Goal: Transaction & Acquisition: Purchase product/service

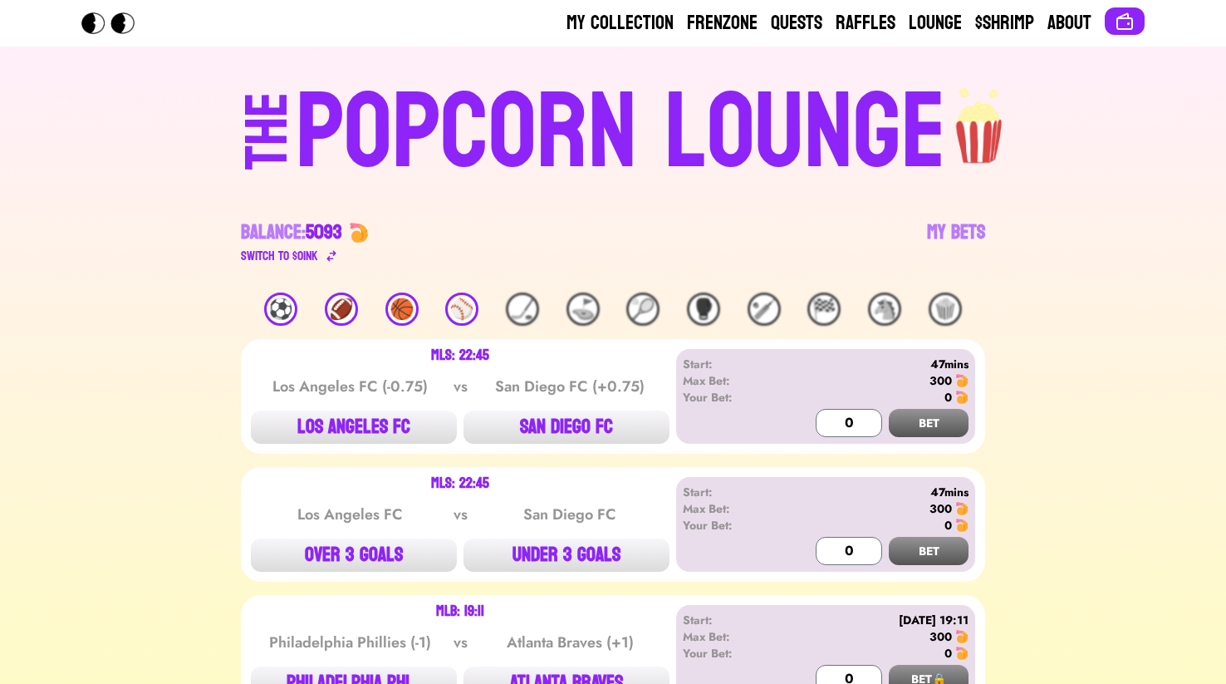
click at [961, 213] on div "Balance: 5093 Switch to $ OINK My Bets" at bounding box center [613, 226] width 744 height 80
click at [957, 221] on link "My Bets" at bounding box center [956, 242] width 58 height 47
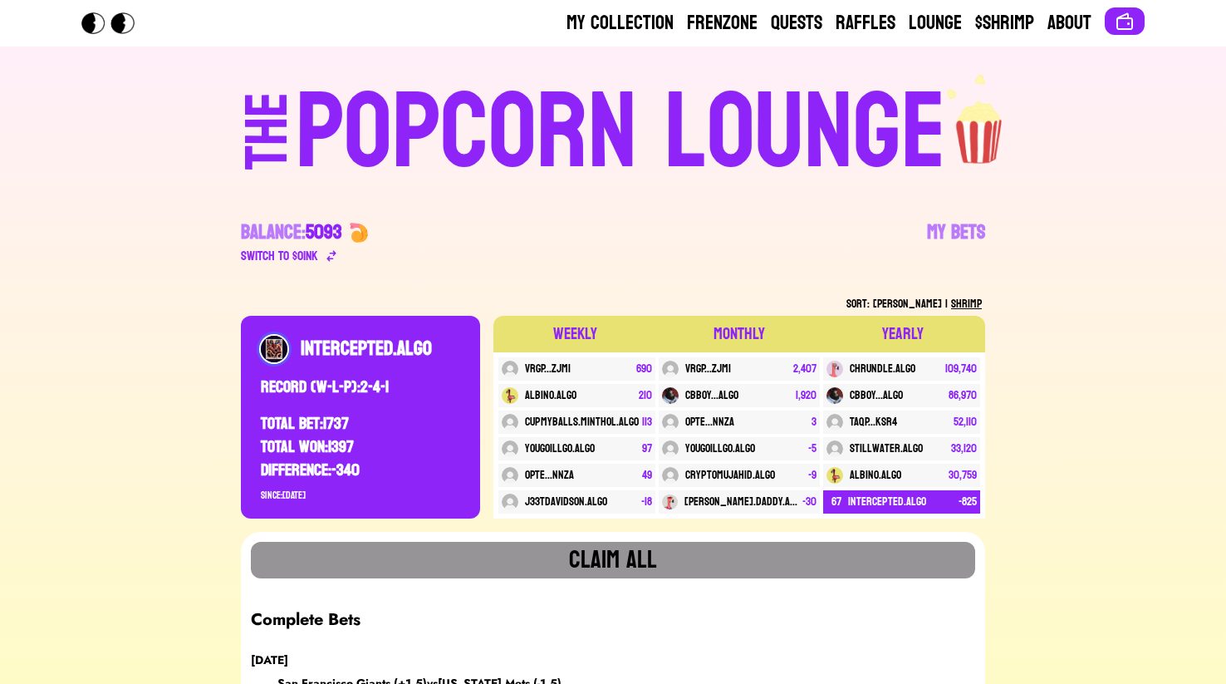
click at [914, 153] on div "POPCORN LOUNGE" at bounding box center [621, 133] width 650 height 106
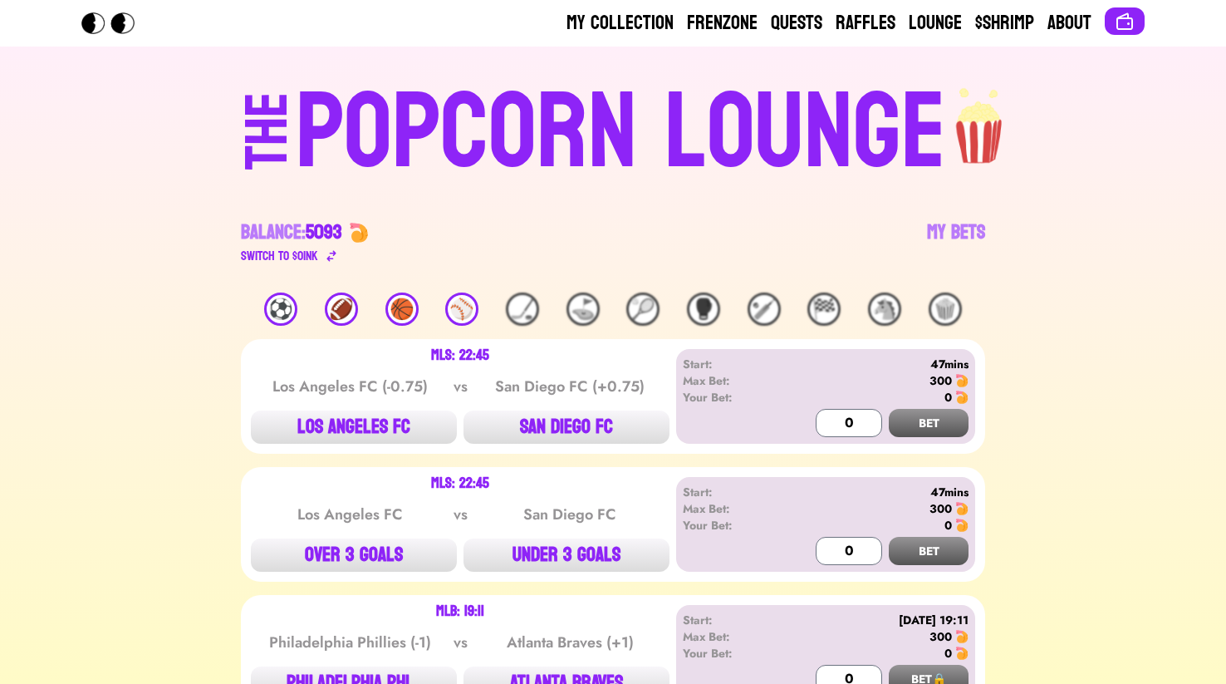
click at [332, 269] on div "THE POPCORN LOUNGE Balance: 5093 Switch to $ OINK My Bets" at bounding box center [612, 170] width 1063 height 246
click at [332, 256] on icon at bounding box center [331, 255] width 13 height 13
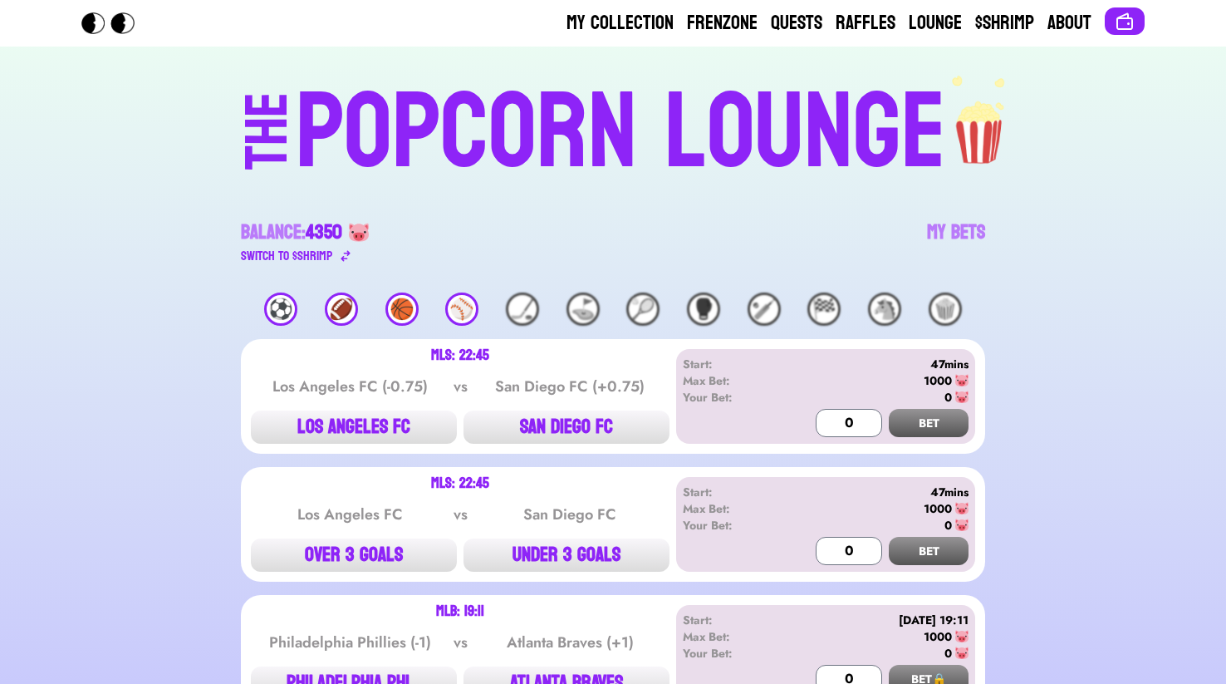
click at [331, 319] on div "🏈" at bounding box center [341, 308] width 33 height 33
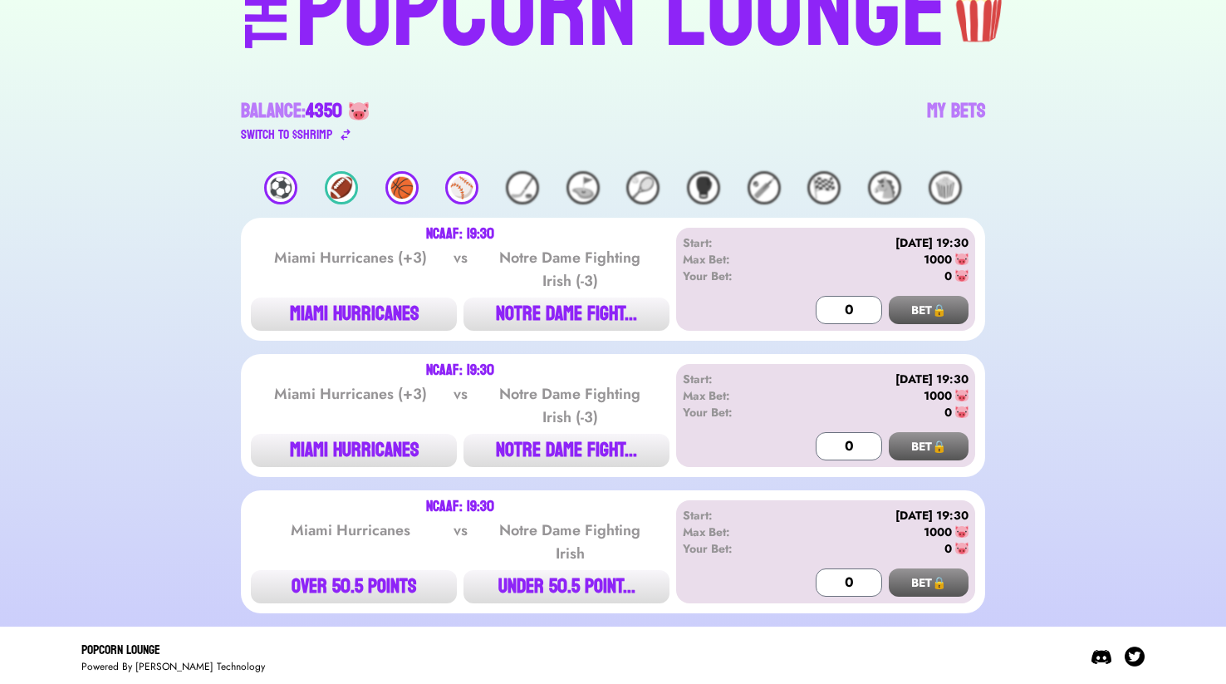
scroll to position [123, 0]
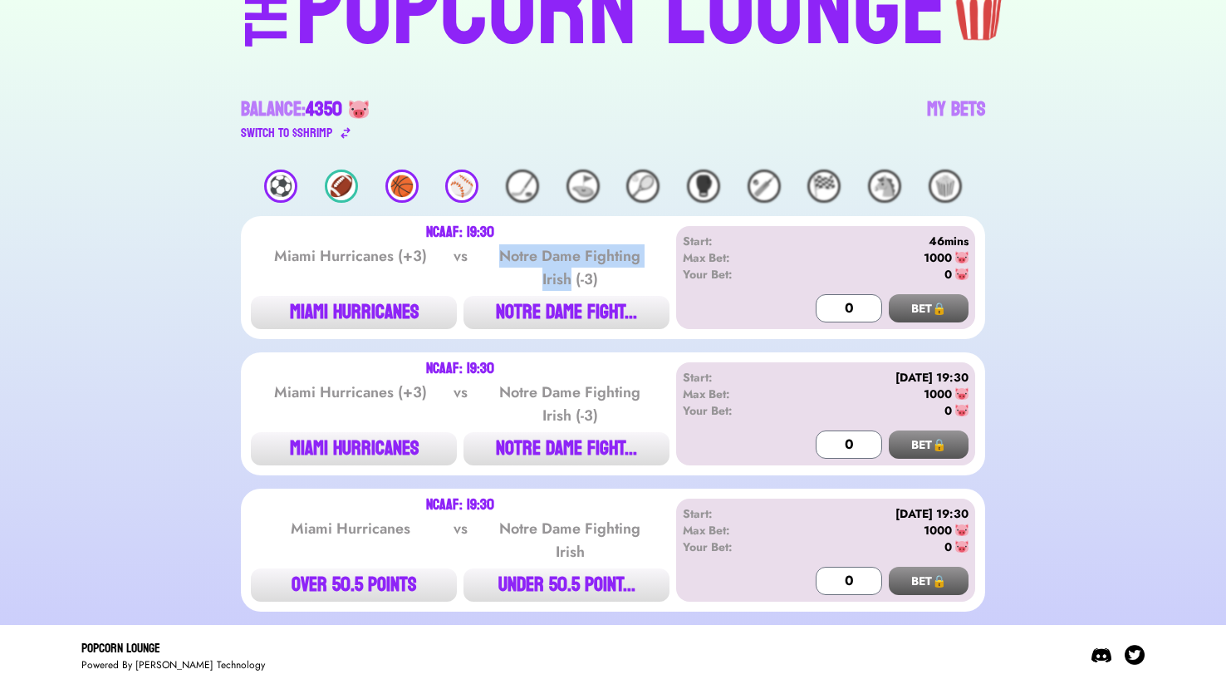
drag, startPoint x: 502, startPoint y: 255, endPoint x: 571, endPoint y: 286, distance: 75.5
click at [571, 286] on div "Notre Dame Fighting Irish (-3)" at bounding box center [570, 267] width 168 height 47
click at [549, 576] on button "UNDER 50.5 POINT..." at bounding box center [566, 584] width 206 height 33
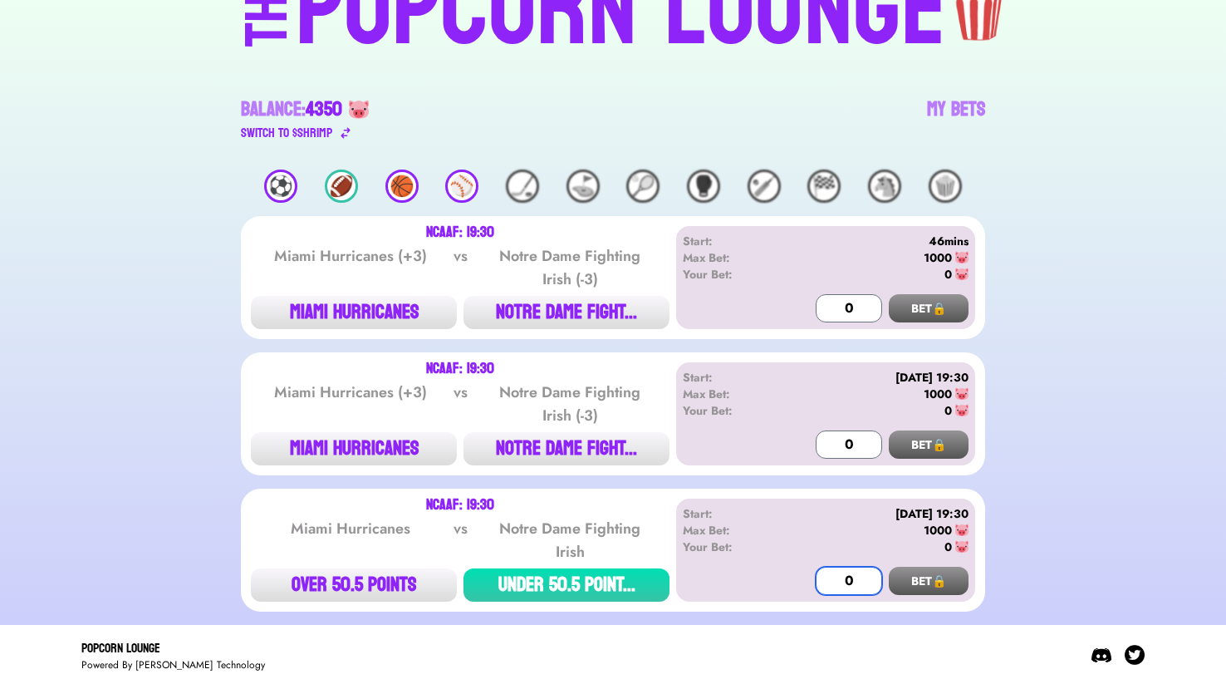
click at [843, 573] on input "0" at bounding box center [849, 580] width 66 height 28
click at [926, 554] on div "Start: 8/31/2025 19:30 Max Bet: 1000 Your Bet: 0" at bounding box center [826, 531] width 286 height 53
click at [356, 198] on div "⚽️ 🏈 🏀 ⚾️ 🏒 ⛳️ 🎾 🥊 🏏 🏁 🐴 🍿" at bounding box center [613, 185] width 744 height 33
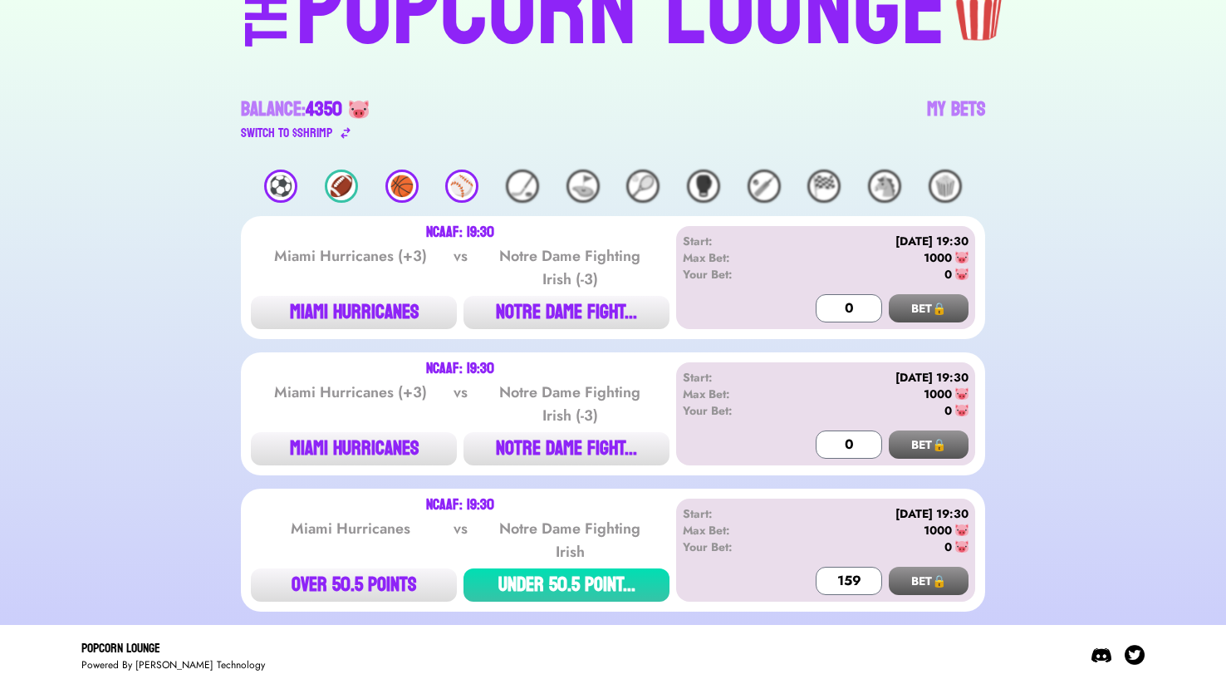
click at [349, 196] on div "🏈" at bounding box center [341, 185] width 33 height 33
type input "0"
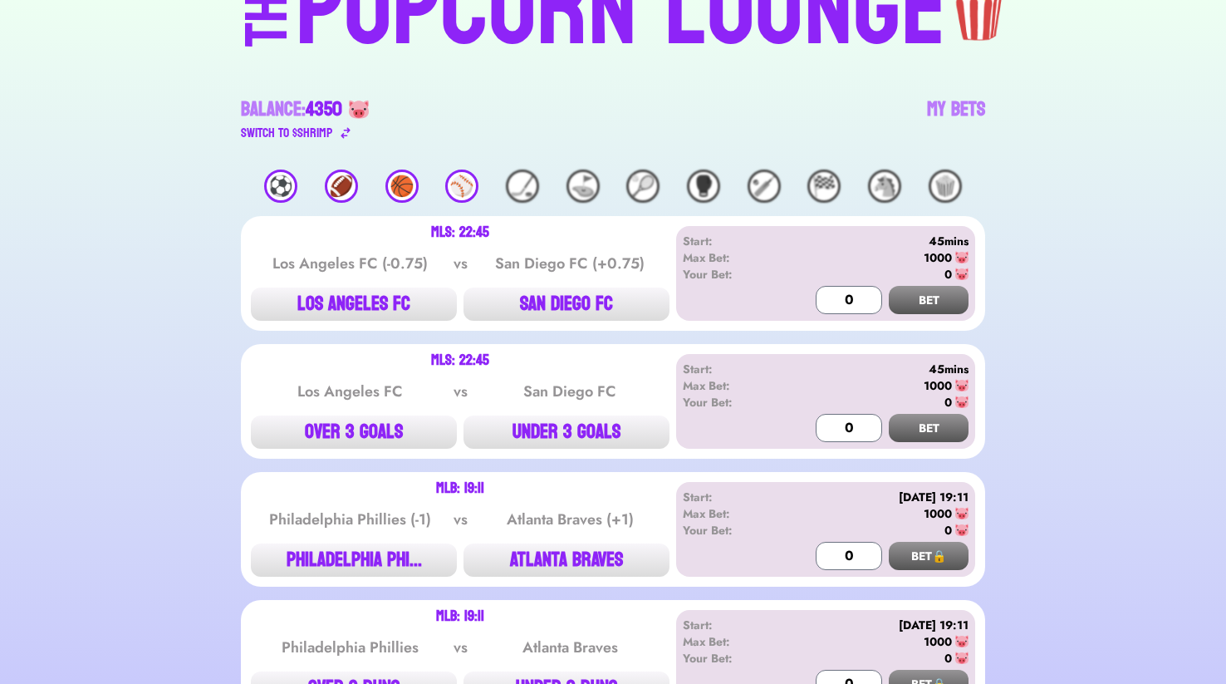
click at [404, 194] on div "🏀" at bounding box center [401, 185] width 33 height 33
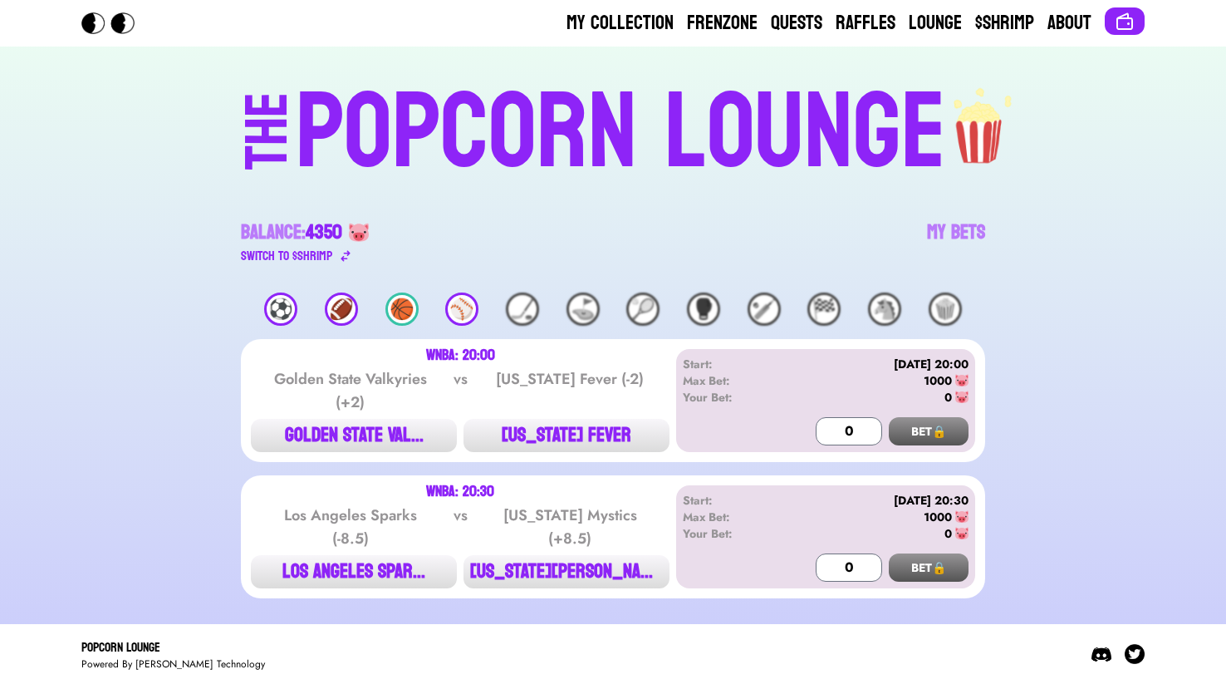
scroll to position [0, 0]
click at [305, 308] on div "⚽️ 🏈 🏀 ⚾️ 🏒 ⛳️ 🎾 🥊 🏏 🏁 🐴 🍿" at bounding box center [613, 308] width 744 height 33
click at [294, 308] on div "⚽️" at bounding box center [280, 308] width 33 height 33
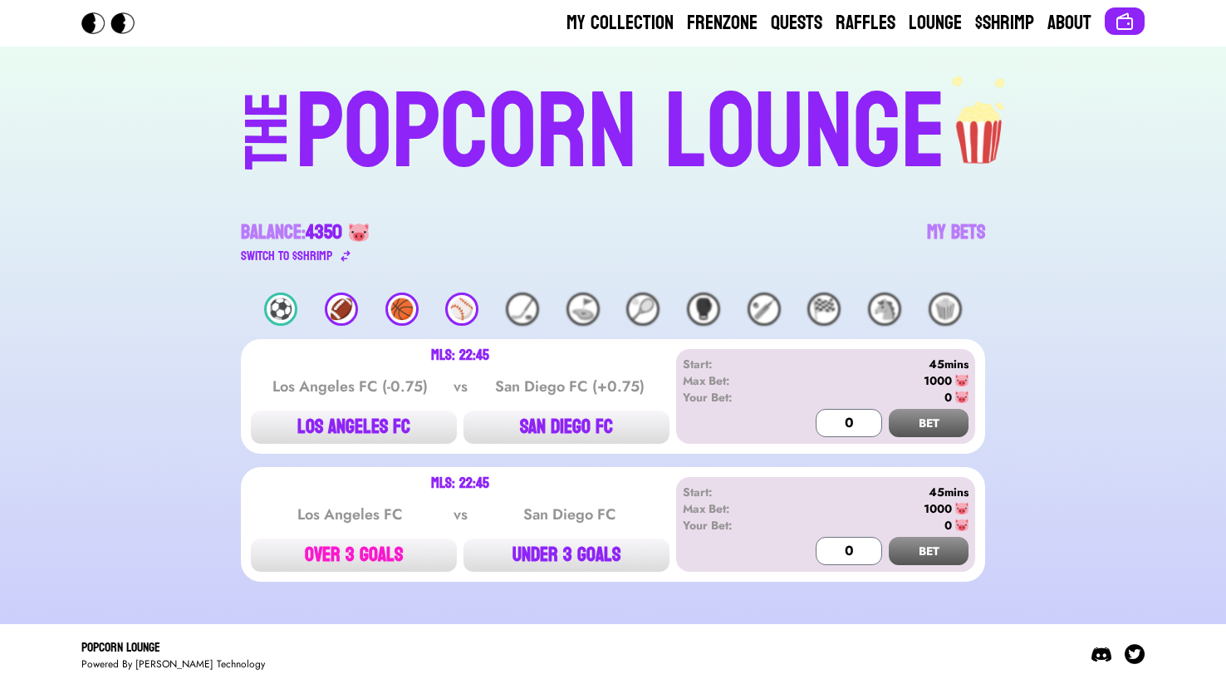
click at [413, 551] on button "OVER 3 GOALS" at bounding box center [354, 554] width 206 height 33
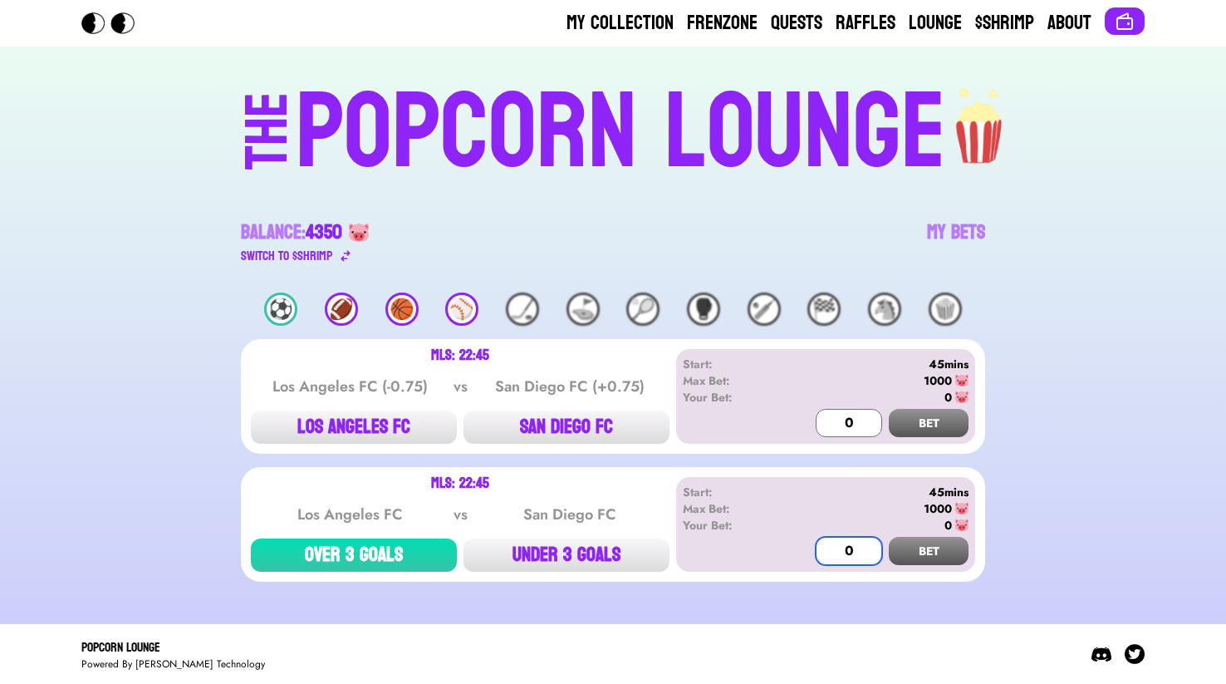
click at [848, 542] on input "0" at bounding box center [849, 551] width 66 height 28
type input "50"
click at [941, 553] on button "BET" at bounding box center [929, 551] width 80 height 28
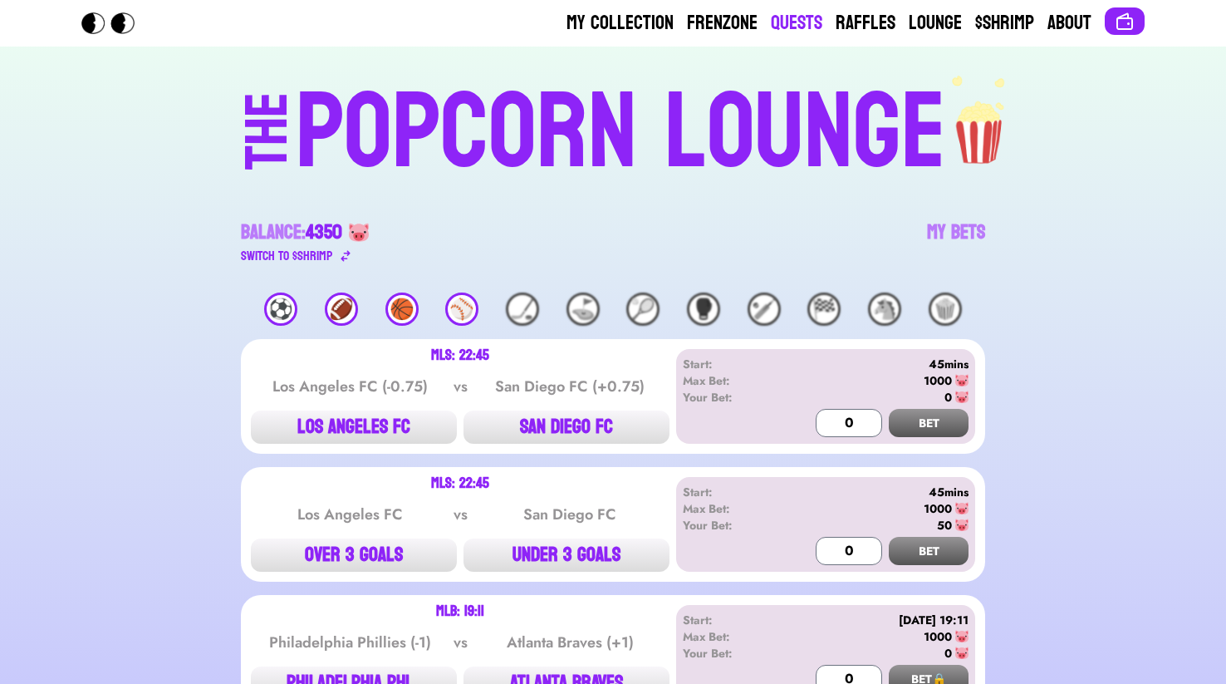
click at [786, 24] on link "Quests" at bounding box center [796, 23] width 51 height 27
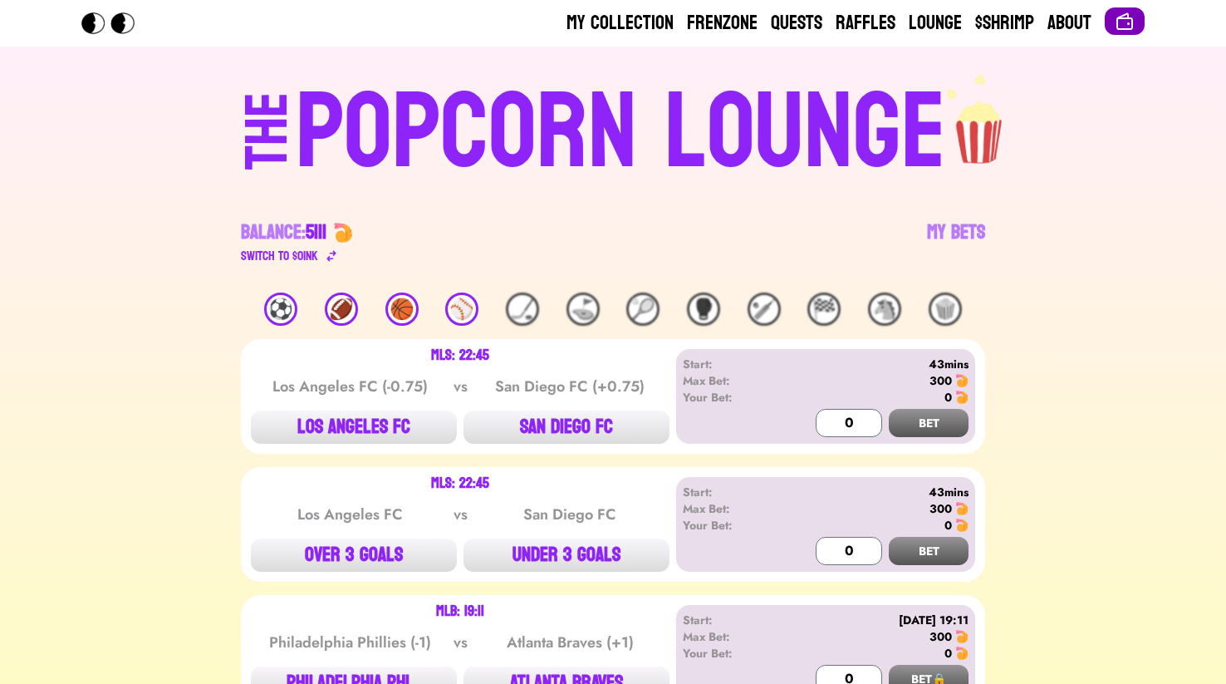
click at [1139, 27] on button at bounding box center [1125, 20] width 40 height 27
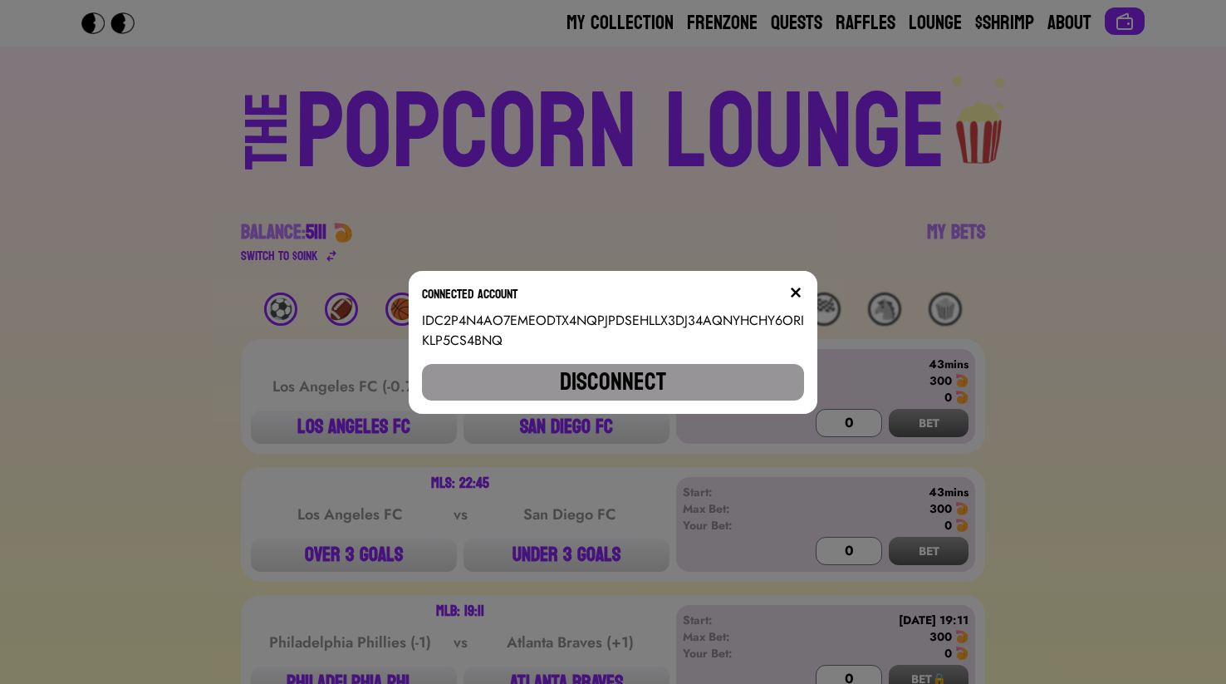
click at [720, 359] on div "Connected account IDC2P4N4AO7EMEODTX4NQPJPDSEHLLX3DJ34AQNYHCHY6ORIKLP5CS4BNQ Di…" at bounding box center [613, 342] width 409 height 143
click at [720, 369] on button "Disconnect" at bounding box center [613, 382] width 382 height 37
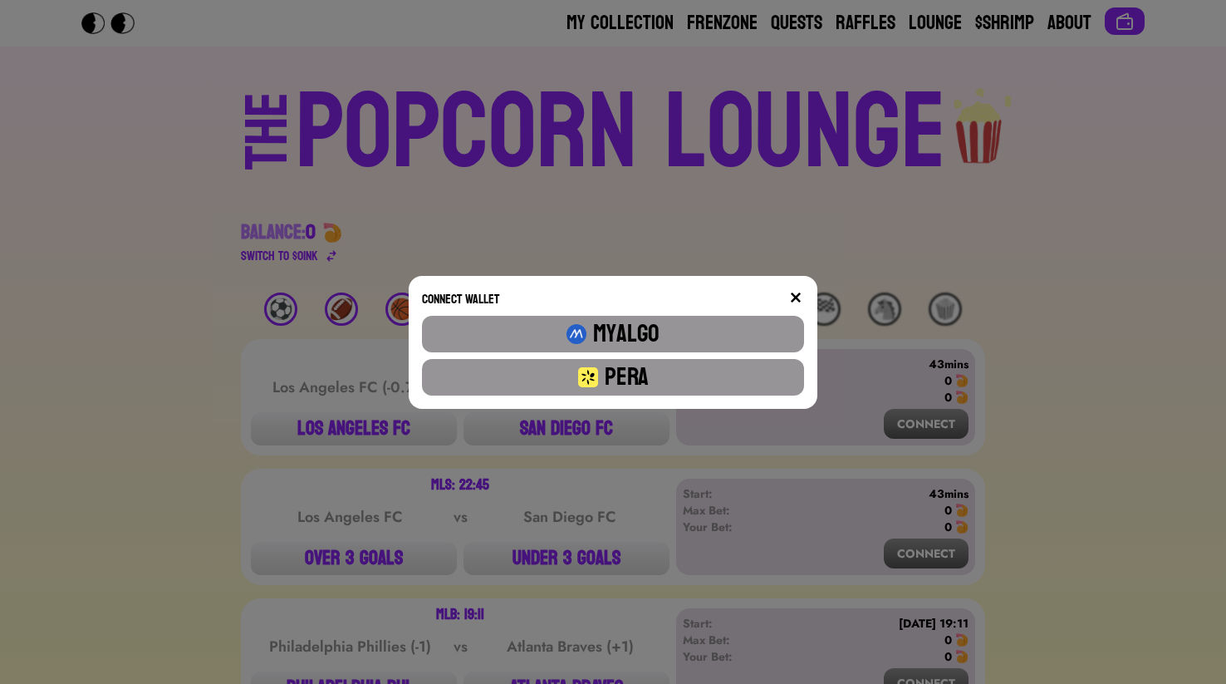
click at [696, 378] on button "Pera" at bounding box center [613, 377] width 382 height 37
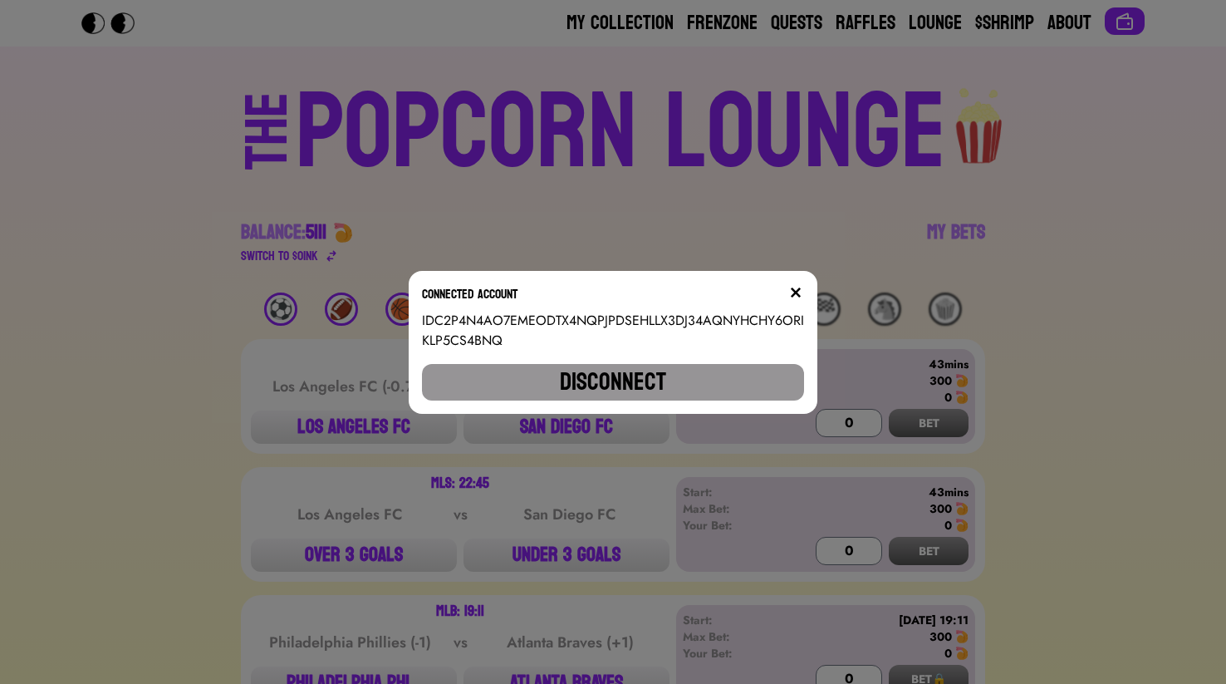
click at [802, 297] on img at bounding box center [795, 292] width 13 height 13
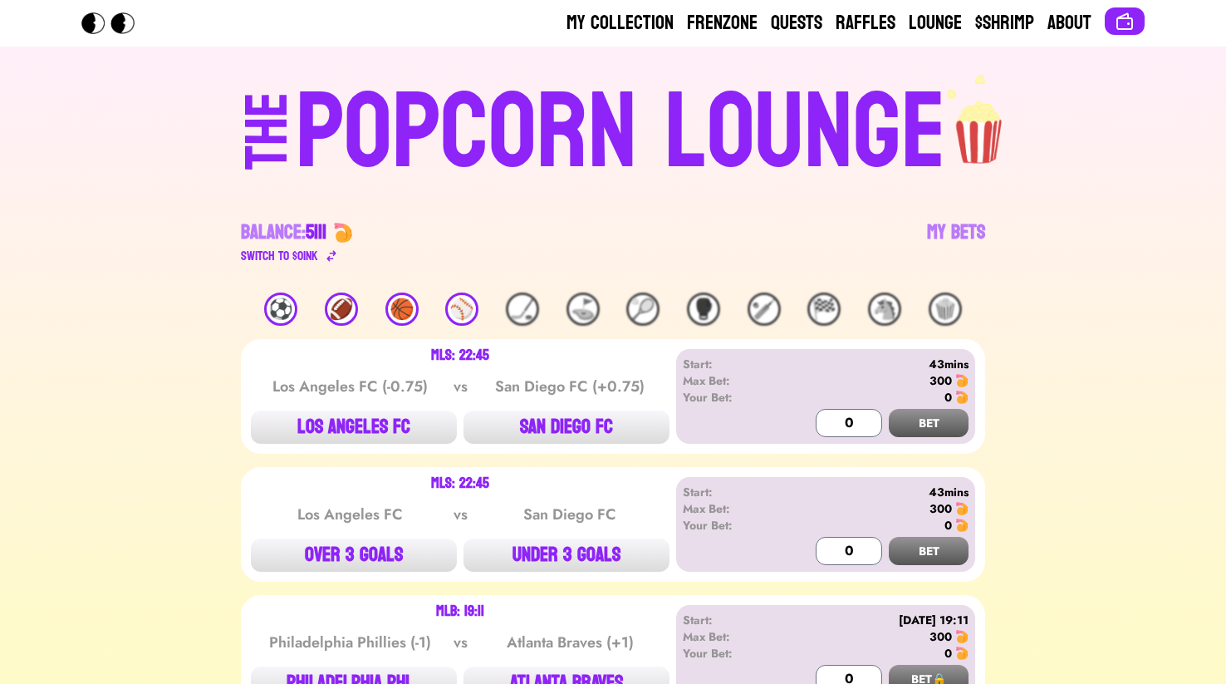
click at [411, 303] on div "🏀" at bounding box center [401, 308] width 33 height 33
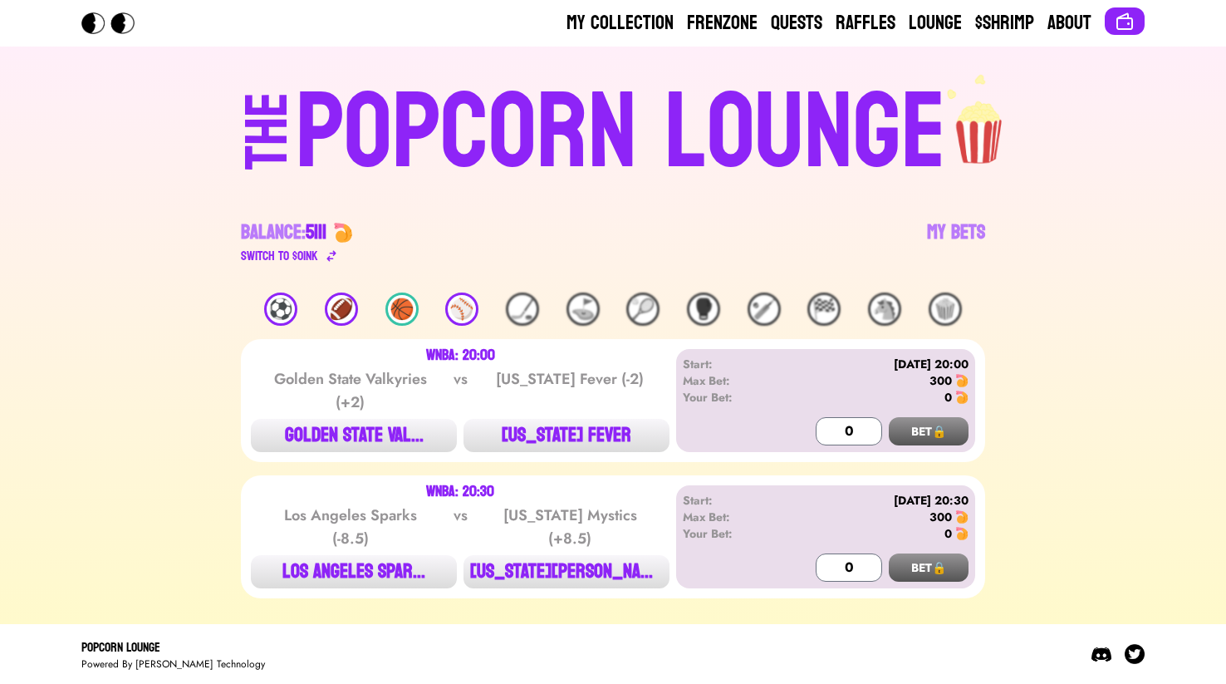
click at [475, 311] on div "⚾️" at bounding box center [461, 308] width 33 height 33
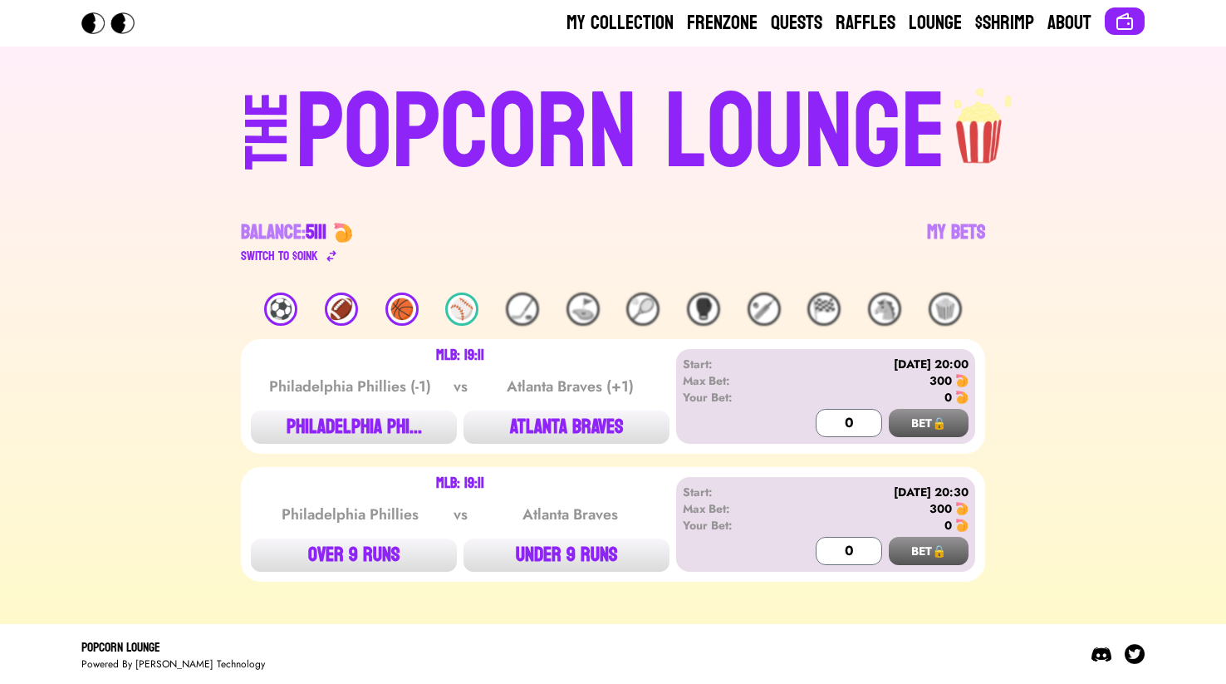
click at [320, 225] on span "5111" at bounding box center [316, 232] width 21 height 36
click at [311, 258] on div "Switch to $ OINK" at bounding box center [279, 256] width 77 height 20
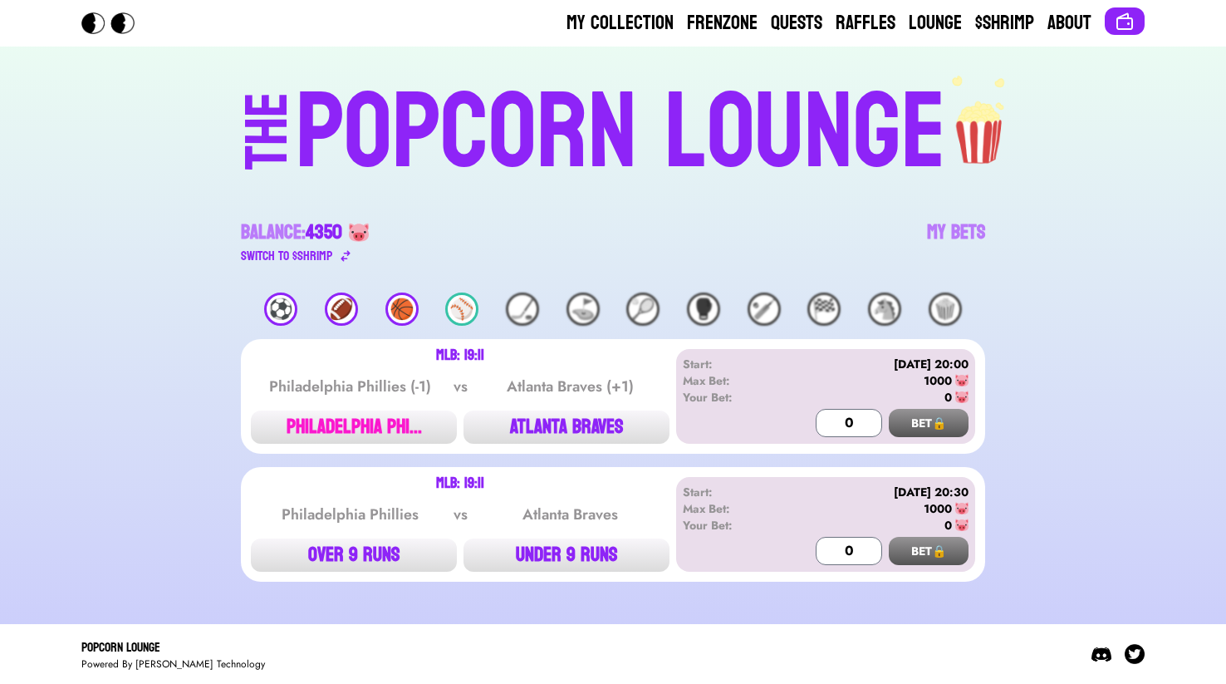
click at [396, 420] on button "PHILADELPHIA PHI..." at bounding box center [354, 426] width 206 height 33
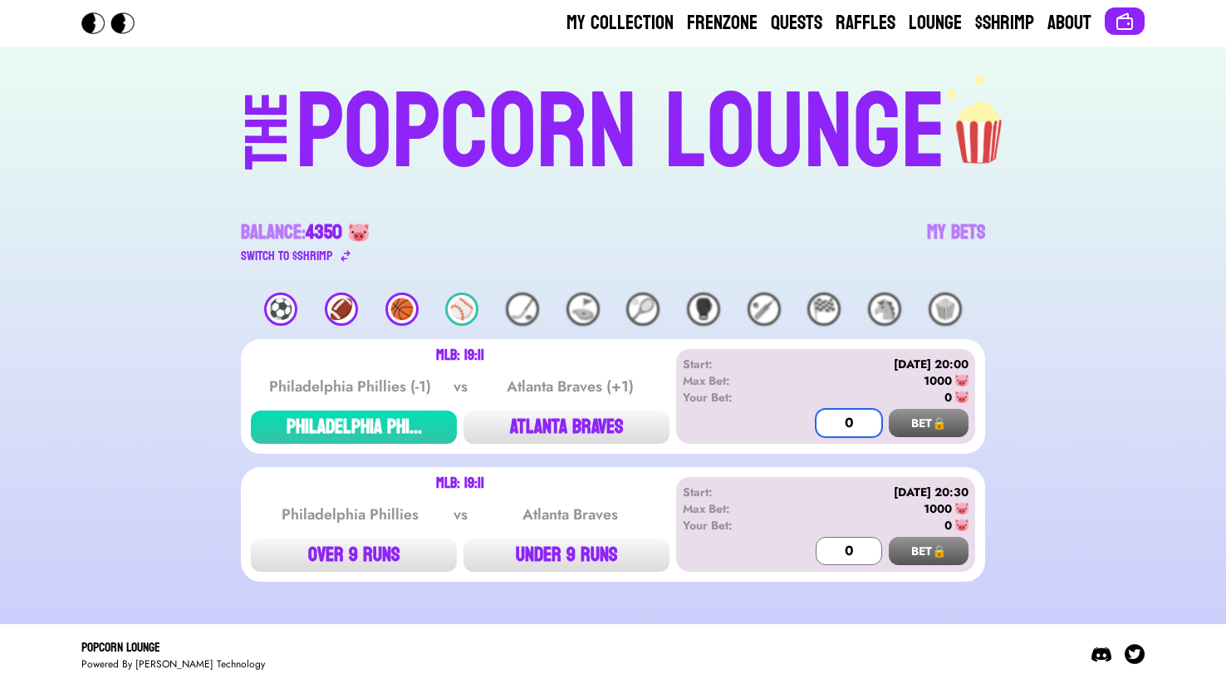
click at [838, 419] on input "0" at bounding box center [849, 423] width 66 height 28
click at [381, 306] on div "⚽️ 🏈 🏀 ⚾️ 🏒 ⛳️ 🎾 🥊 🏏 🏁 🐴 🍿" at bounding box center [613, 308] width 744 height 33
click at [405, 317] on div "🏀" at bounding box center [401, 308] width 33 height 33
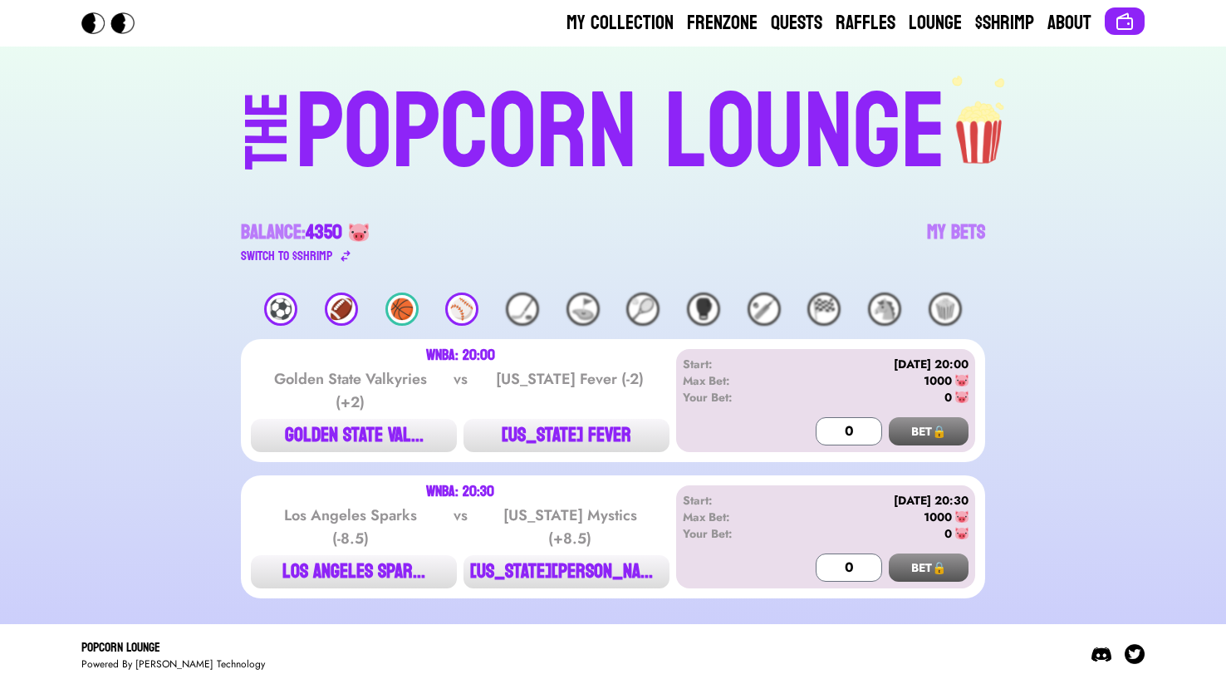
click at [349, 317] on div "🏈" at bounding box center [341, 308] width 33 height 33
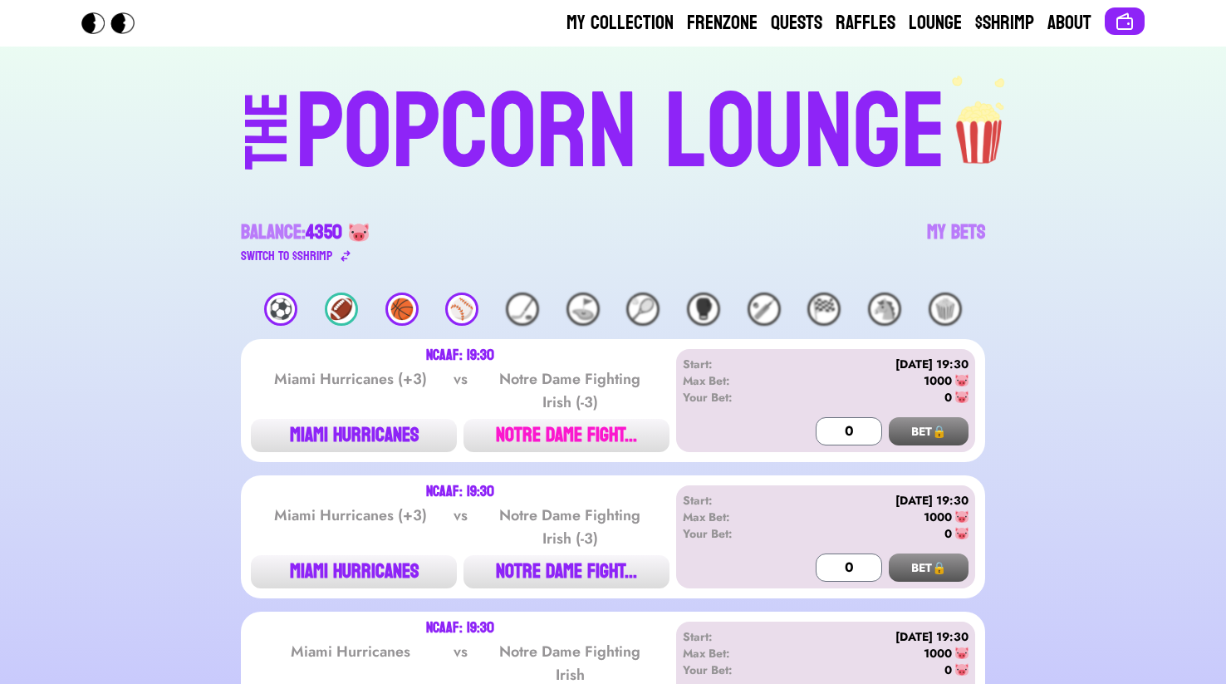
click at [535, 450] on button "NOTRE DAME FIGHT..." at bounding box center [566, 435] width 206 height 33
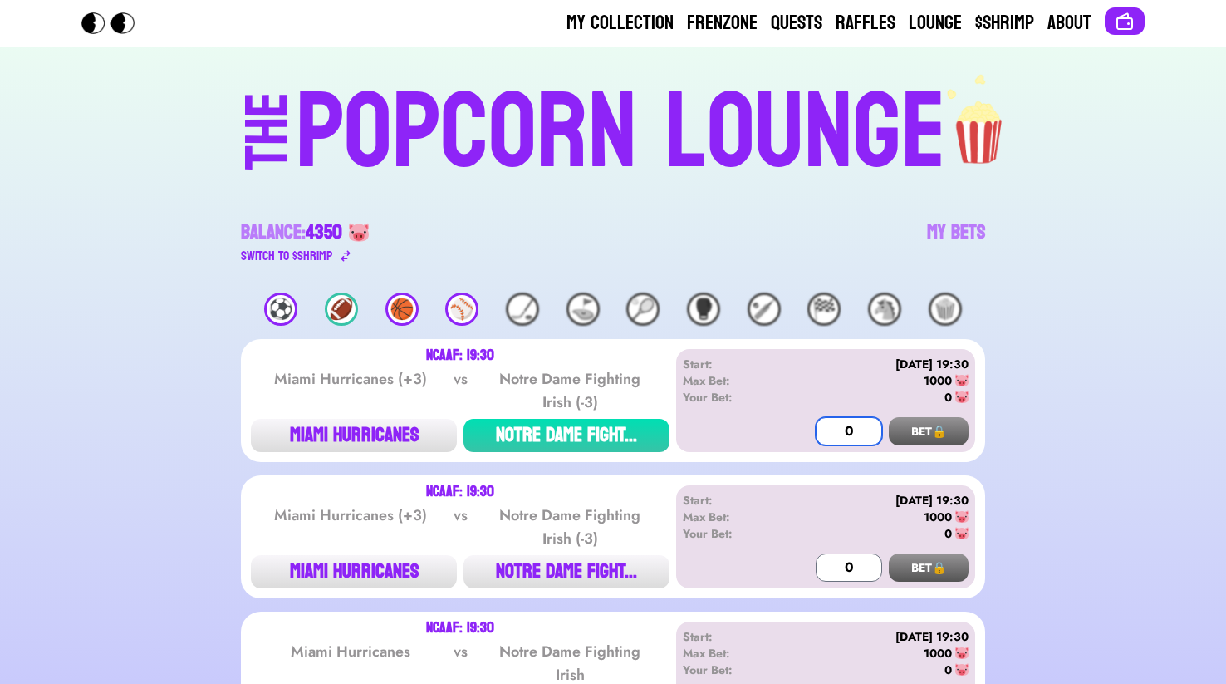
click at [856, 428] on input "0" at bounding box center [849, 431] width 66 height 28
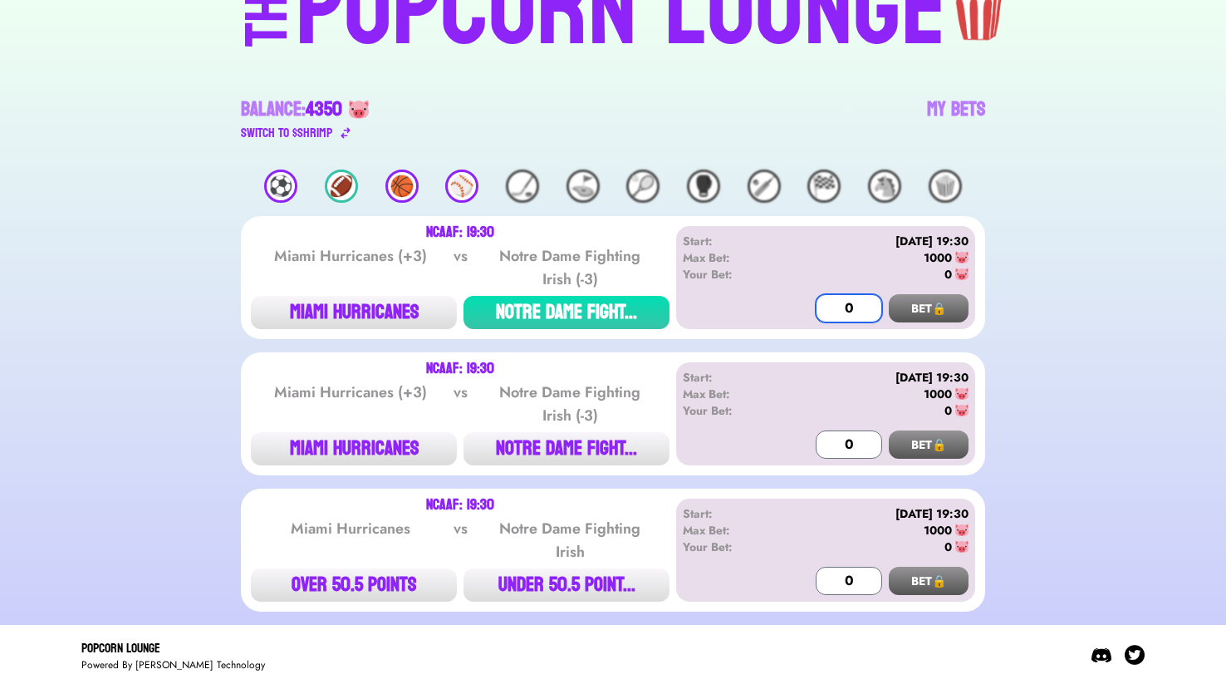
scroll to position [121, 0]
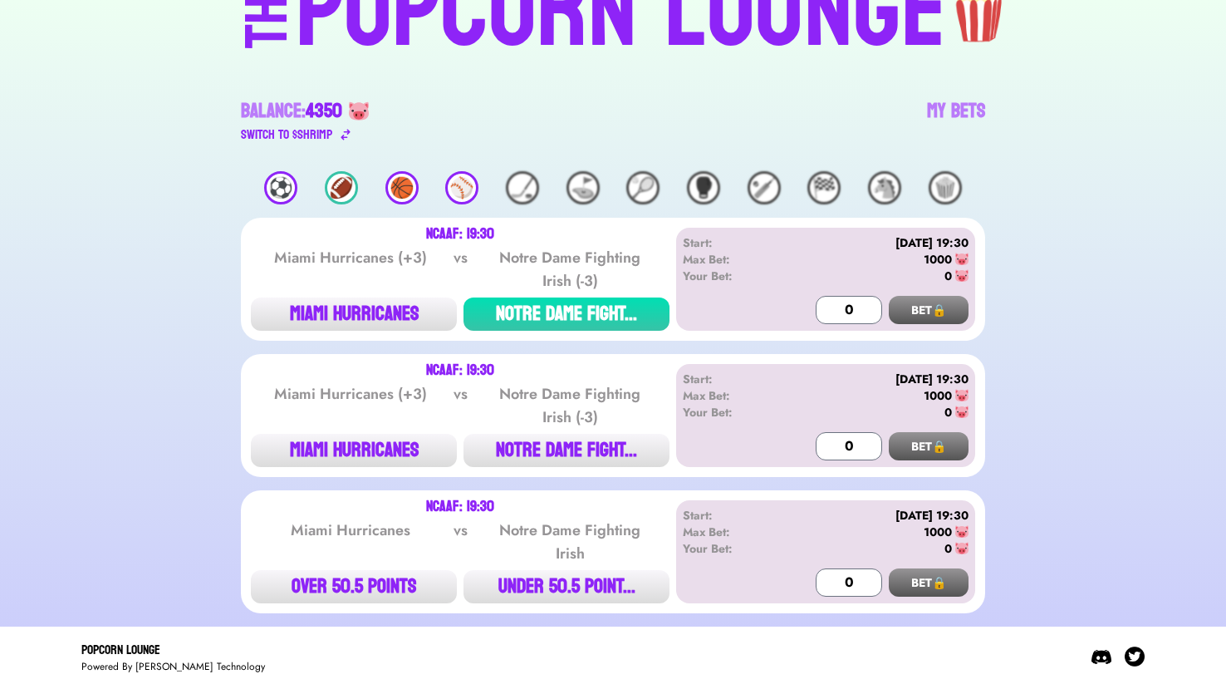
click at [282, 188] on div "⚽️" at bounding box center [280, 187] width 33 height 33
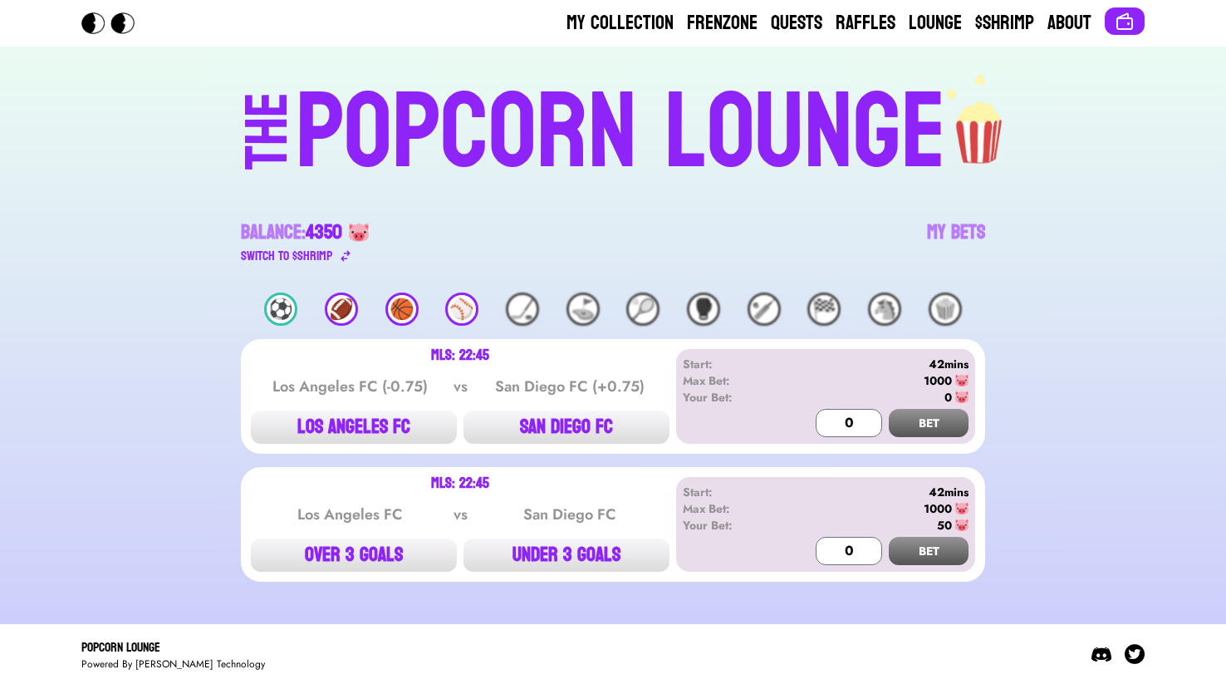
click at [320, 380] on div "Los Angeles FC (-0.75)" at bounding box center [351, 386] width 168 height 23
click at [328, 247] on div "Switch to $ SHRIMP" at bounding box center [286, 256] width 91 height 20
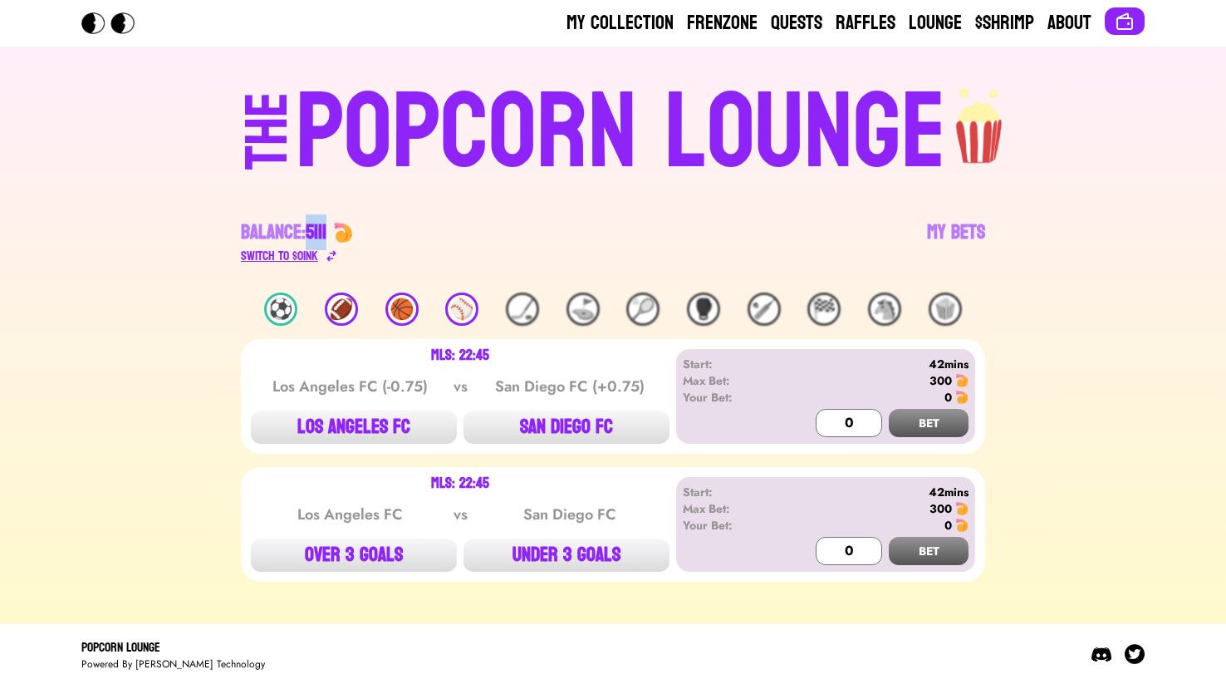
click at [326, 247] on span "5111" at bounding box center [316, 232] width 21 height 36
click at [302, 260] on div "Switch to $ OINK" at bounding box center [279, 256] width 77 height 20
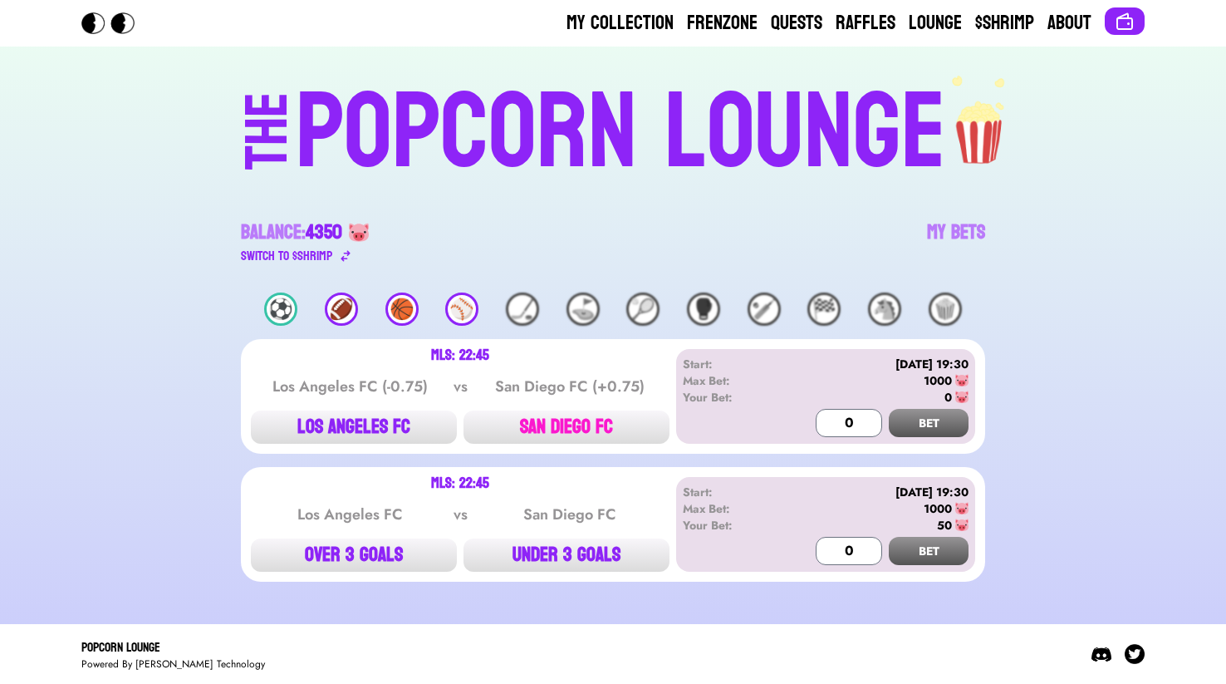
click at [607, 427] on button "SAN DIEGO FC" at bounding box center [566, 426] width 206 height 33
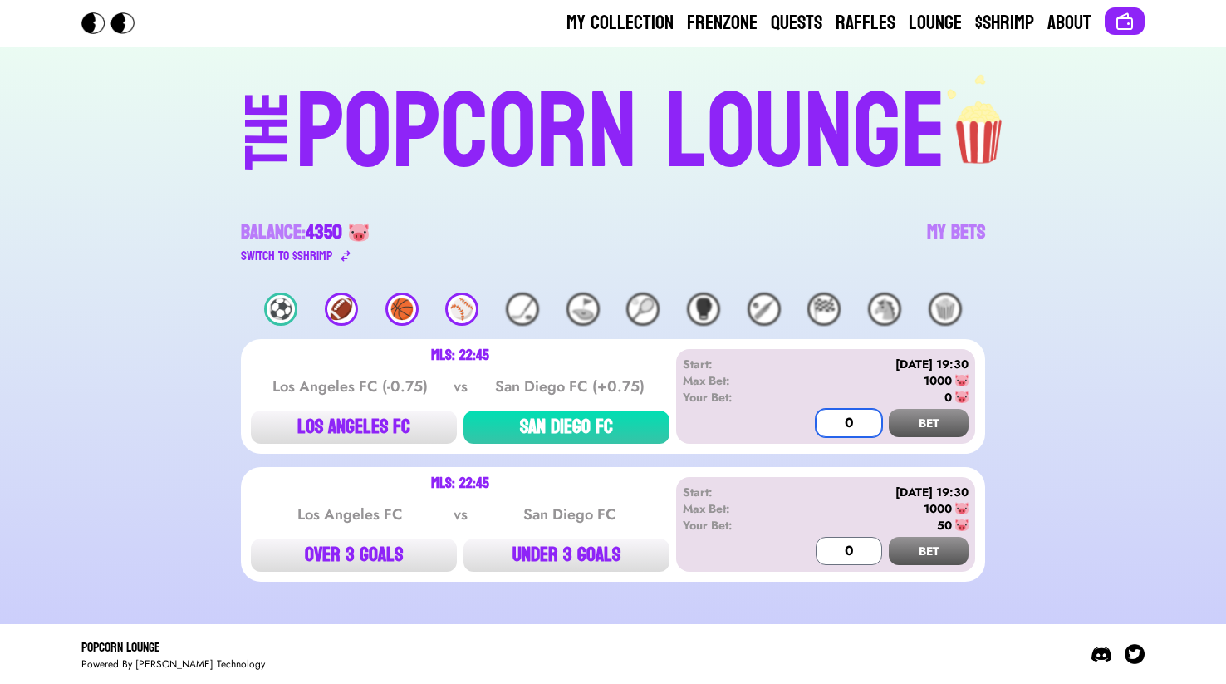
click at [837, 424] on input "0" at bounding box center [849, 423] width 66 height 28
click at [949, 424] on button "BET" at bounding box center [929, 423] width 80 height 28
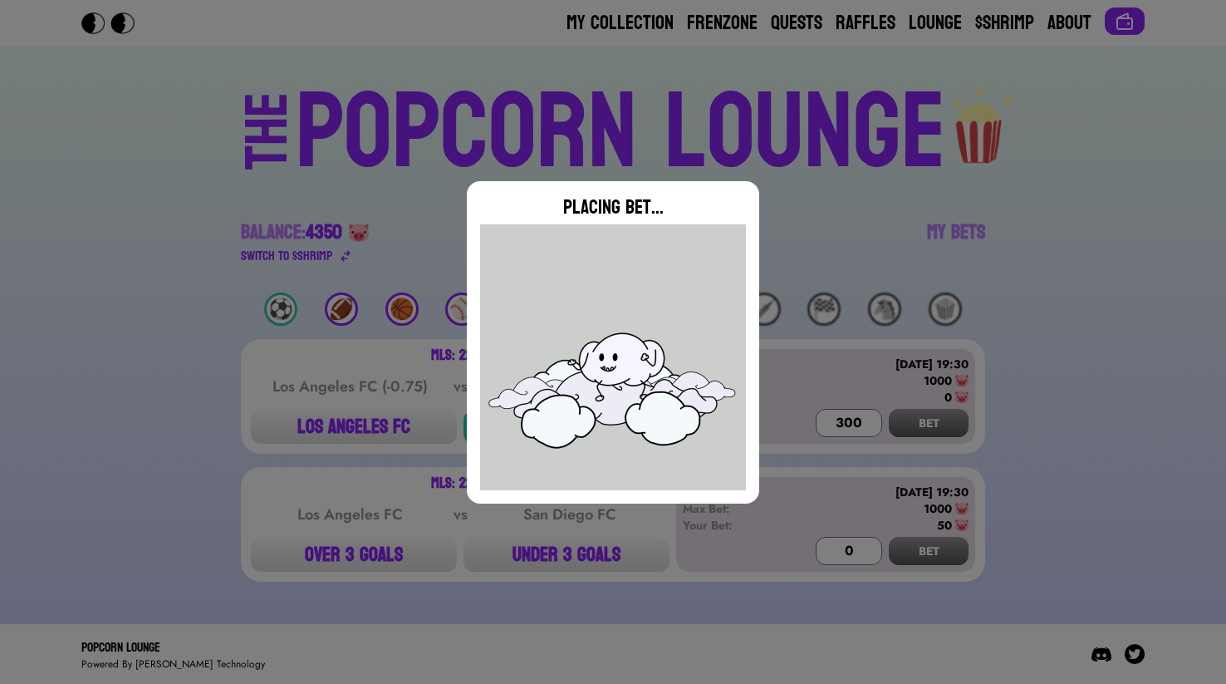
type input "0"
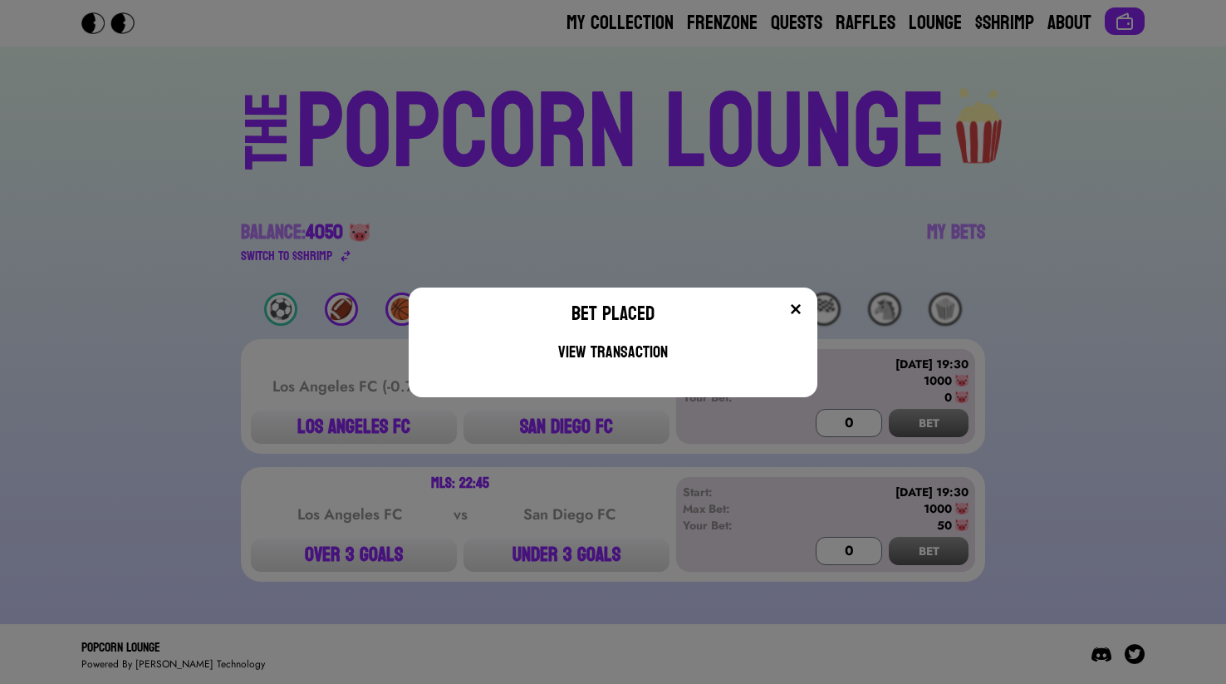
click at [802, 302] on button at bounding box center [795, 309] width 17 height 17
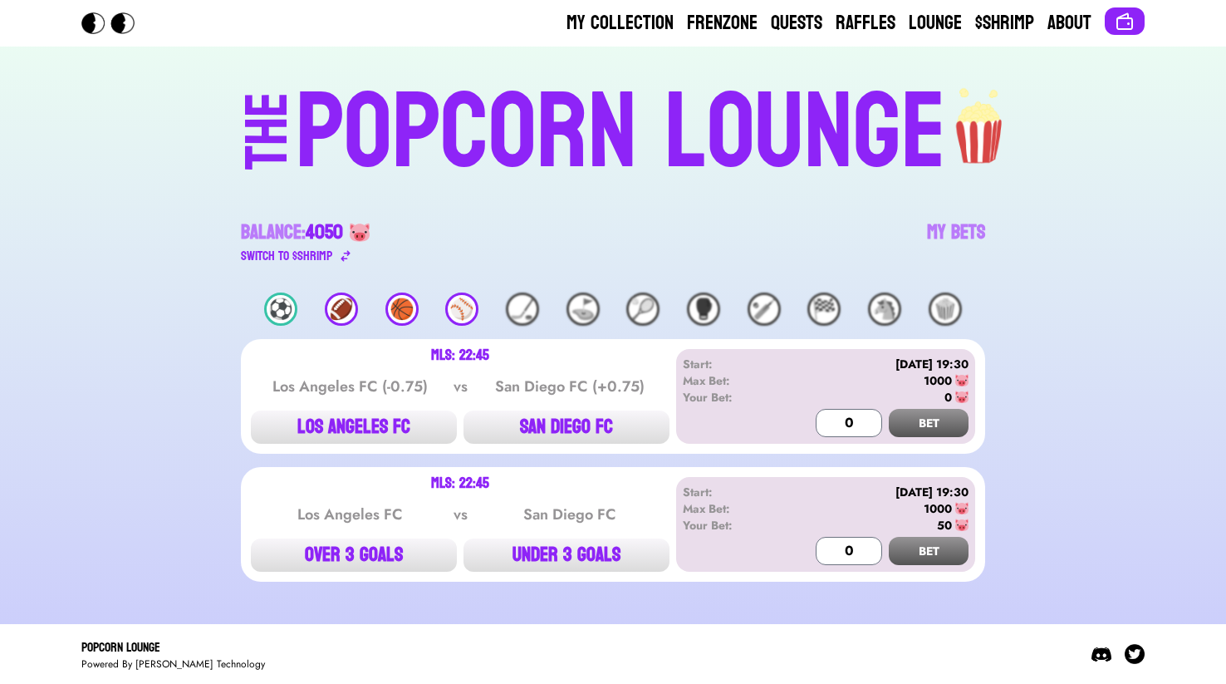
click at [446, 309] on div "⚾️" at bounding box center [461, 308] width 33 height 33
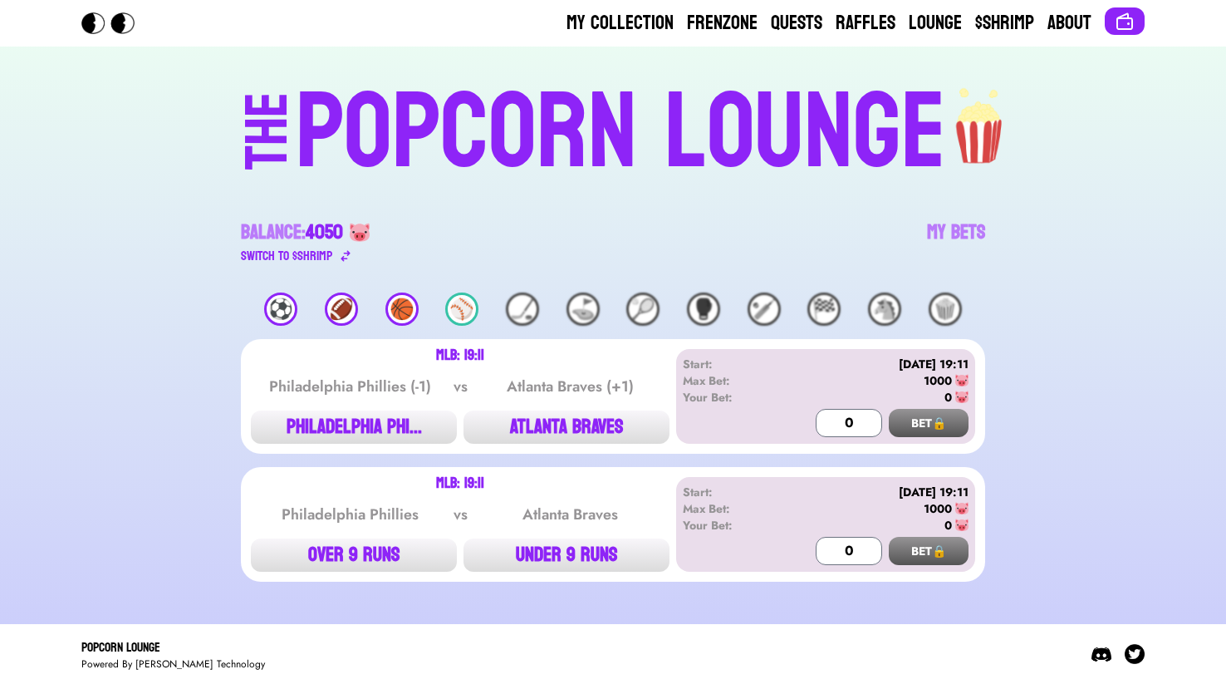
click at [439, 409] on div "MLB: 19:11 Philadelphia Phillies (-1) vs Atlanta Braves (+1) PHILADELPHIA PHI..…" at bounding box center [460, 396] width 419 height 95
click at [412, 308] on div "🏀" at bounding box center [401, 308] width 33 height 33
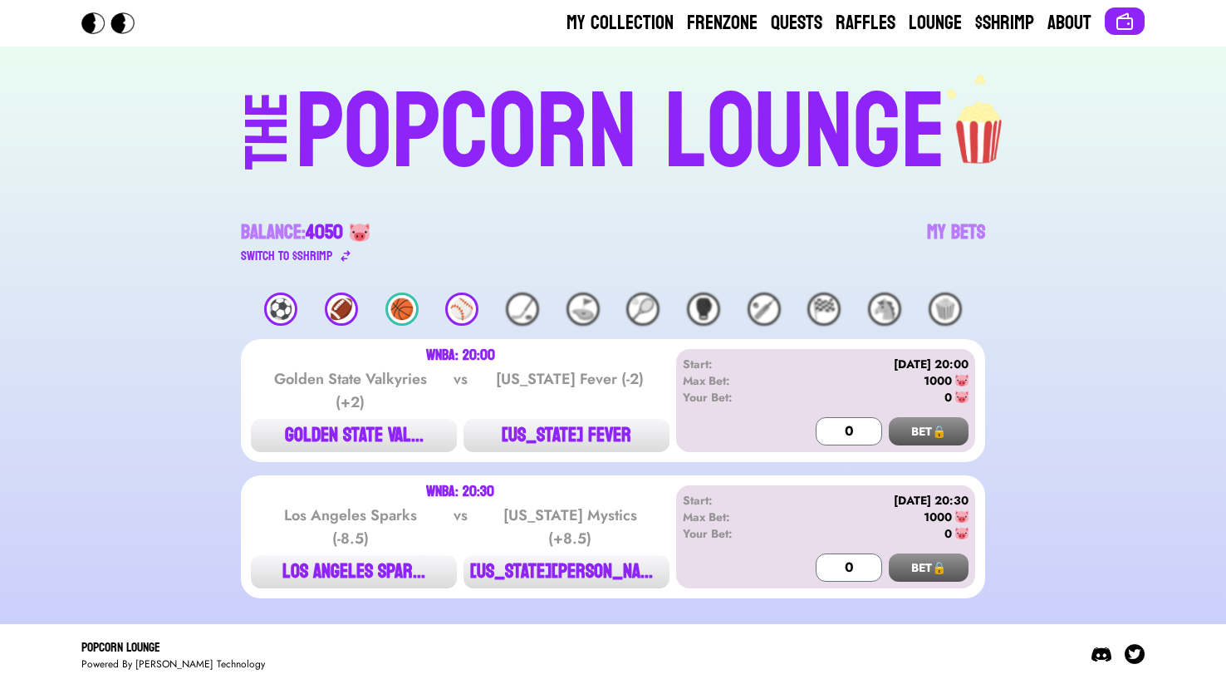
click at [362, 306] on div "⚽️ 🏈 🏀 ⚾️ 🏒 ⛳️ 🎾 🥊 🏏 🏁 🐴 🍿" at bounding box center [613, 308] width 744 height 33
click at [339, 311] on div "🏈" at bounding box center [341, 308] width 33 height 33
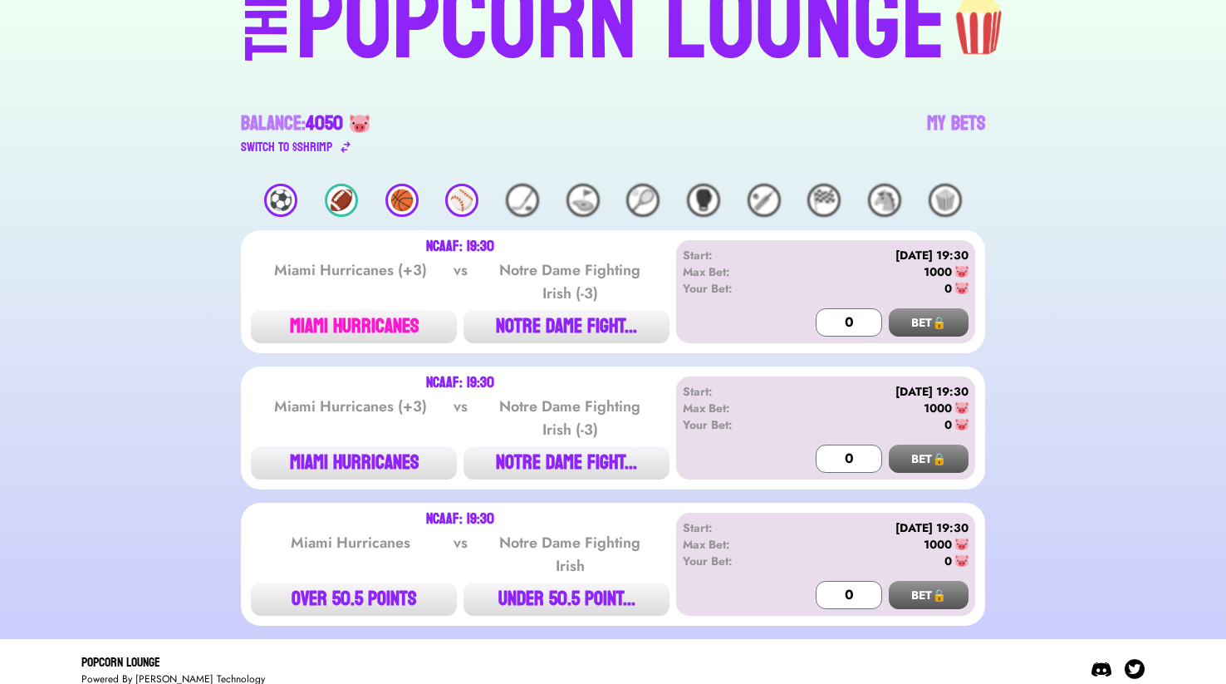
scroll to position [123, 0]
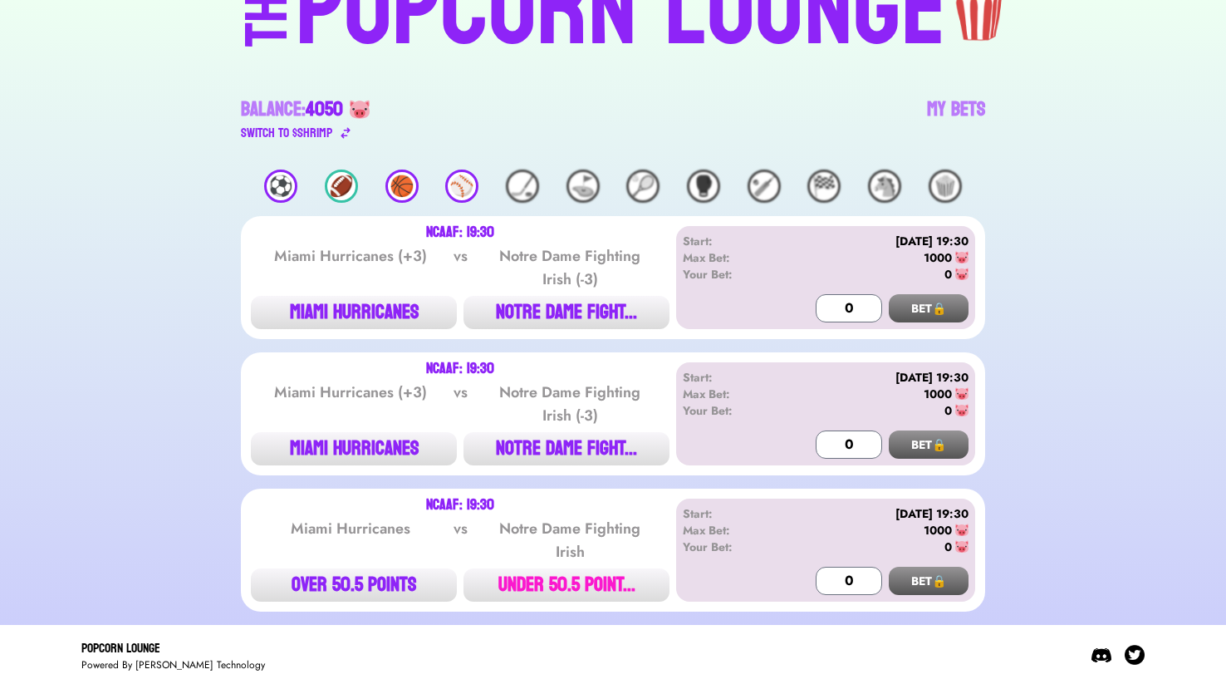
click at [615, 581] on button "UNDER 50.5 POINT..." at bounding box center [566, 584] width 206 height 33
click at [289, 184] on div "⚽️" at bounding box center [280, 185] width 33 height 33
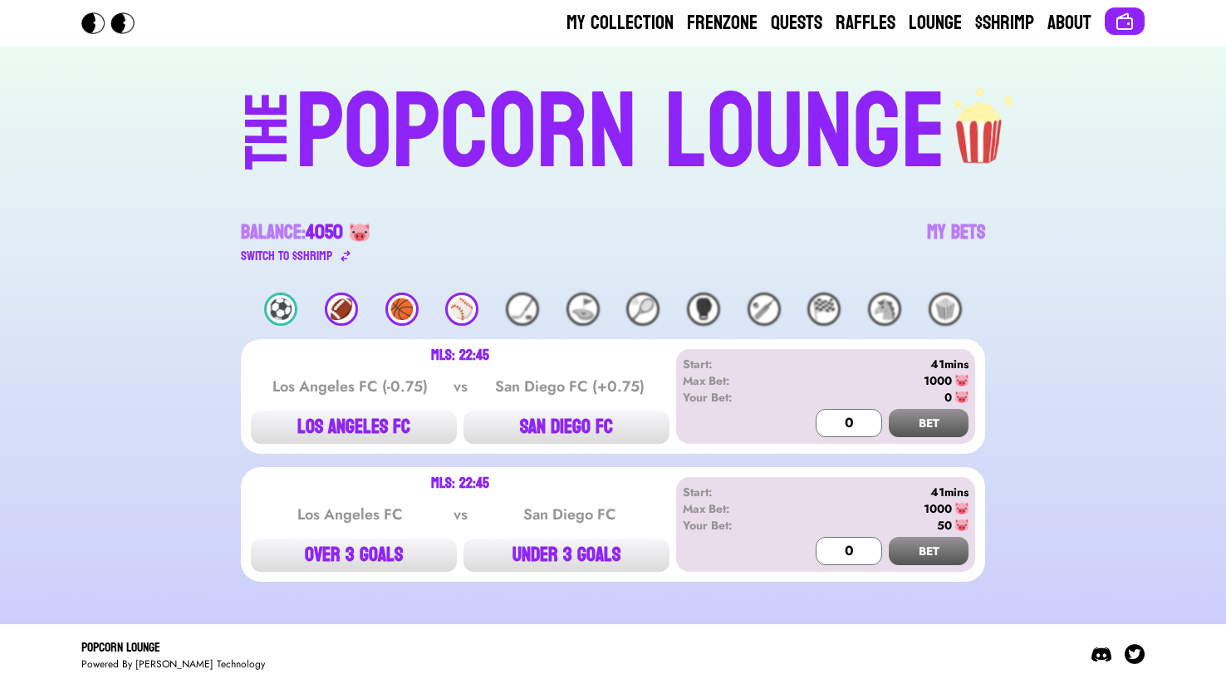
scroll to position [0, 0]
click at [574, 557] on button "UNDER 3 GOALS" at bounding box center [566, 554] width 206 height 33
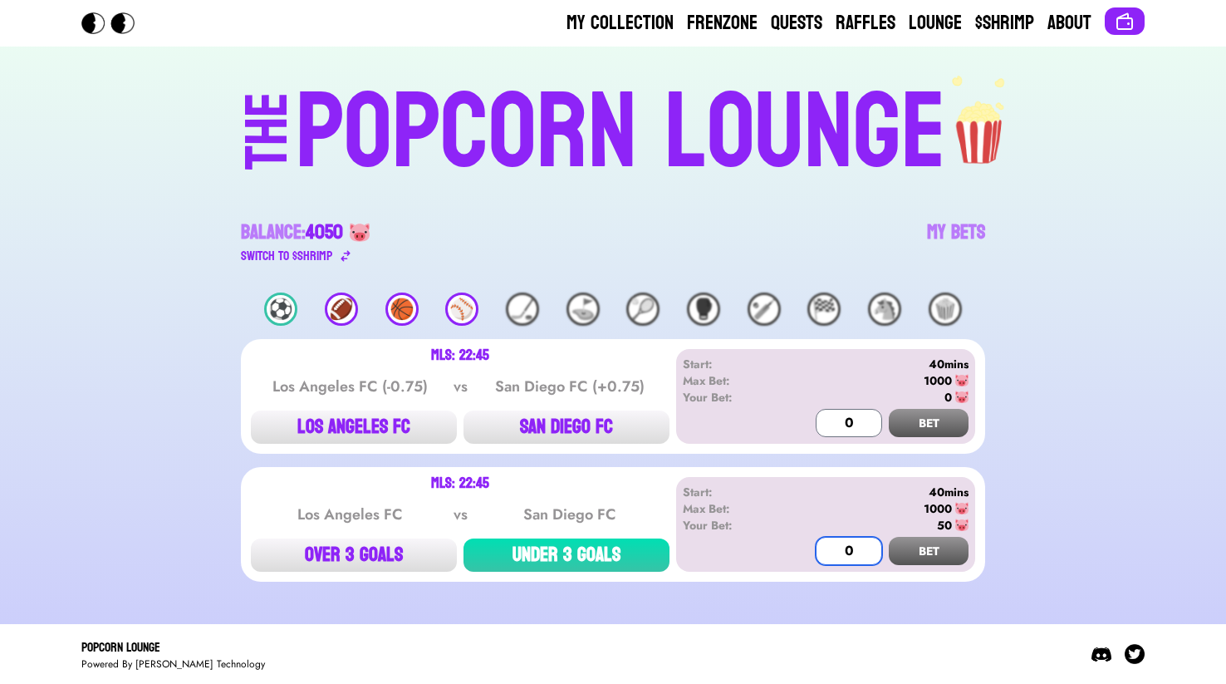
click at [861, 550] on input "0" at bounding box center [849, 551] width 66 height 28
click at [934, 549] on button "BET" at bounding box center [929, 551] width 80 height 28
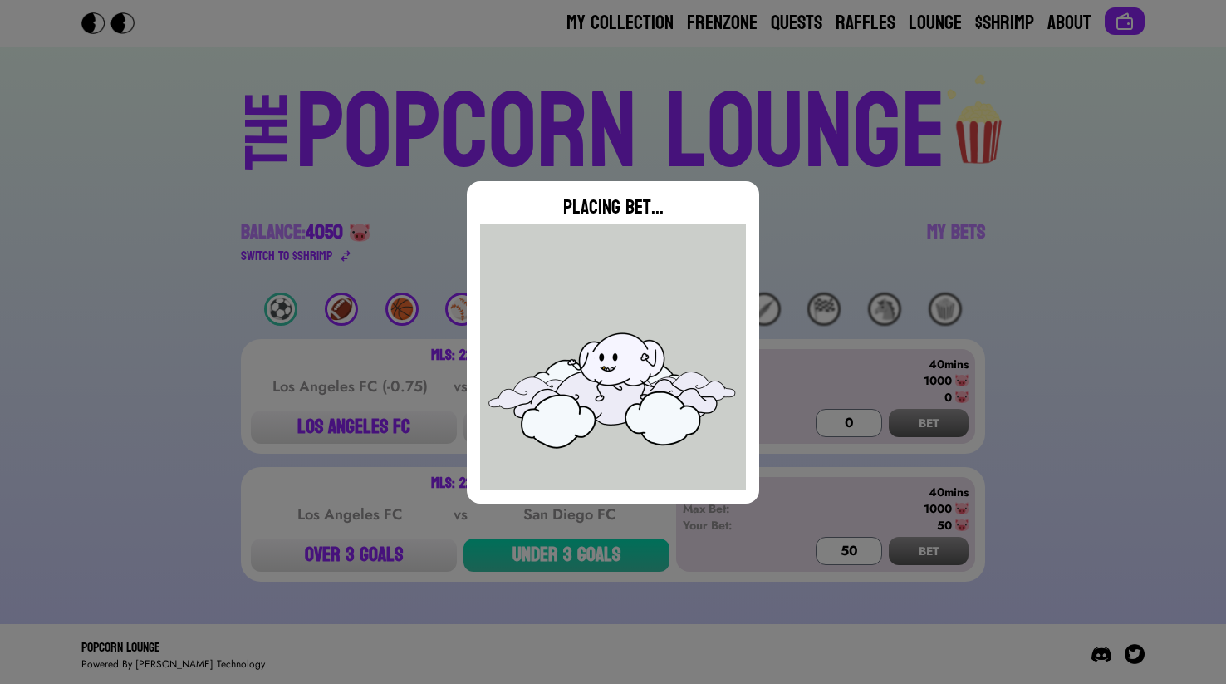
type input "0"
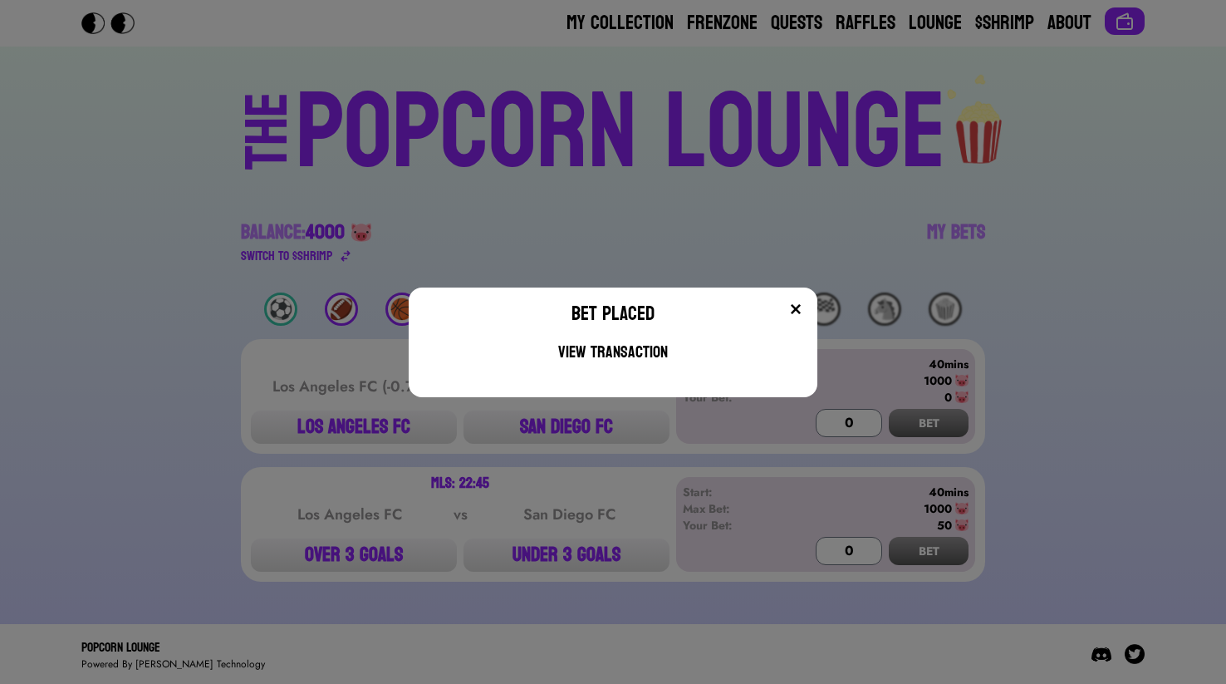
click at [801, 303] on img at bounding box center [795, 308] width 13 height 13
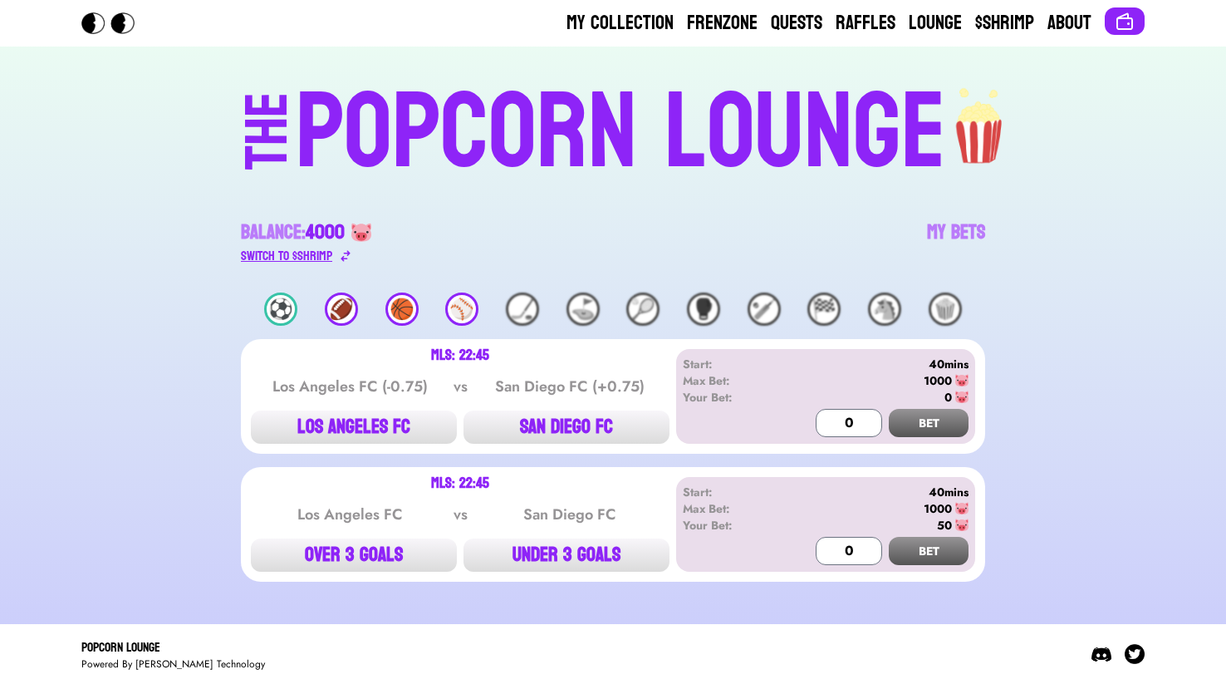
click at [299, 253] on div "Switch to $ SHRIMP" at bounding box center [286, 256] width 91 height 20
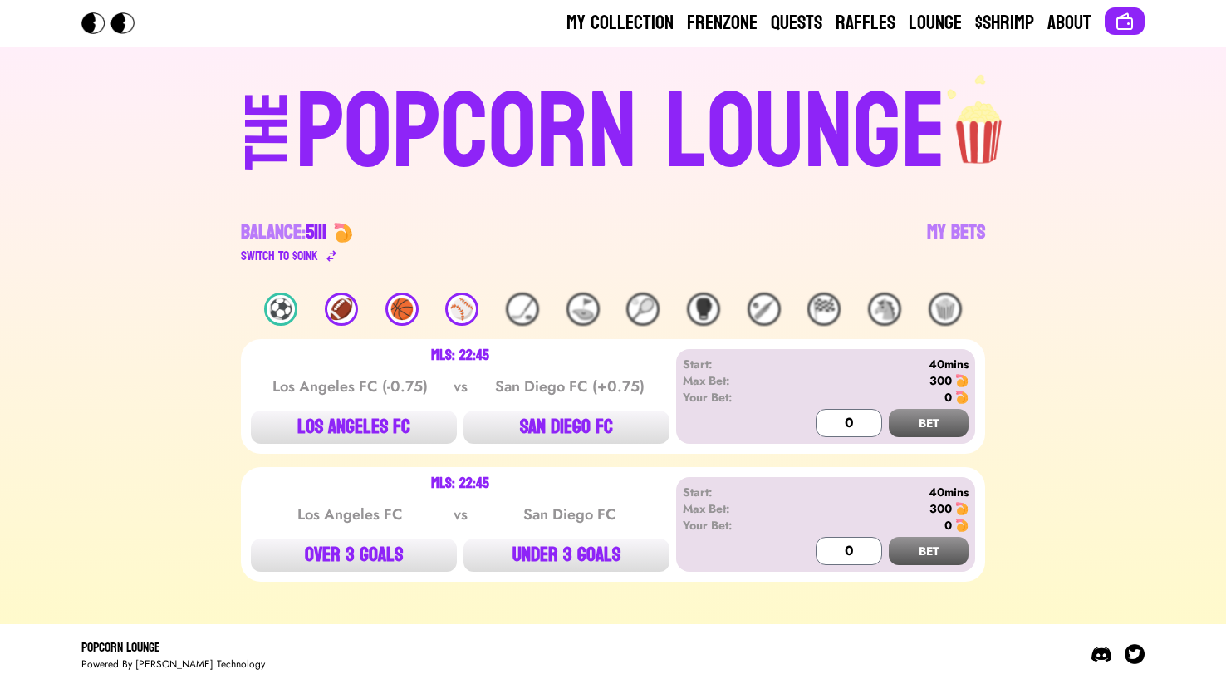
click at [359, 315] on div "⚽️ 🏈 🏀 ⚾️ 🏒 ⛳️ 🎾 🥊 🏏 🏁 🐴 🍿" at bounding box center [613, 308] width 744 height 33
click at [347, 313] on div "🏈" at bounding box center [341, 308] width 33 height 33
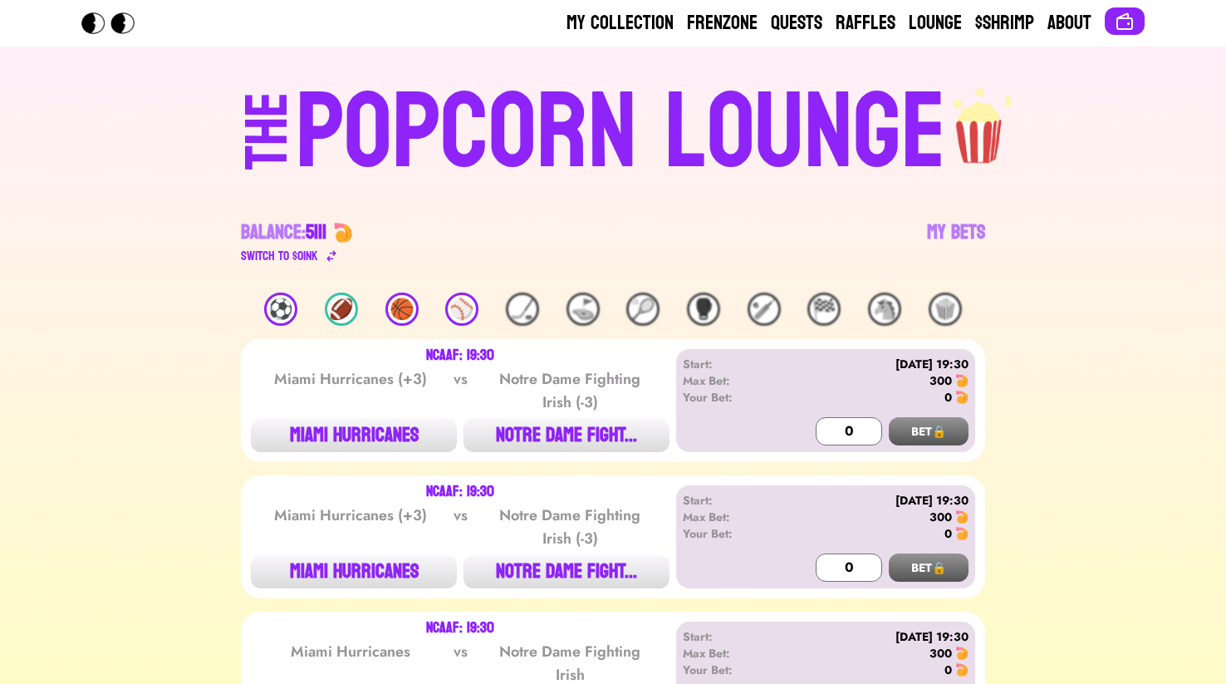
click at [270, 309] on div "⚽️" at bounding box center [280, 308] width 33 height 33
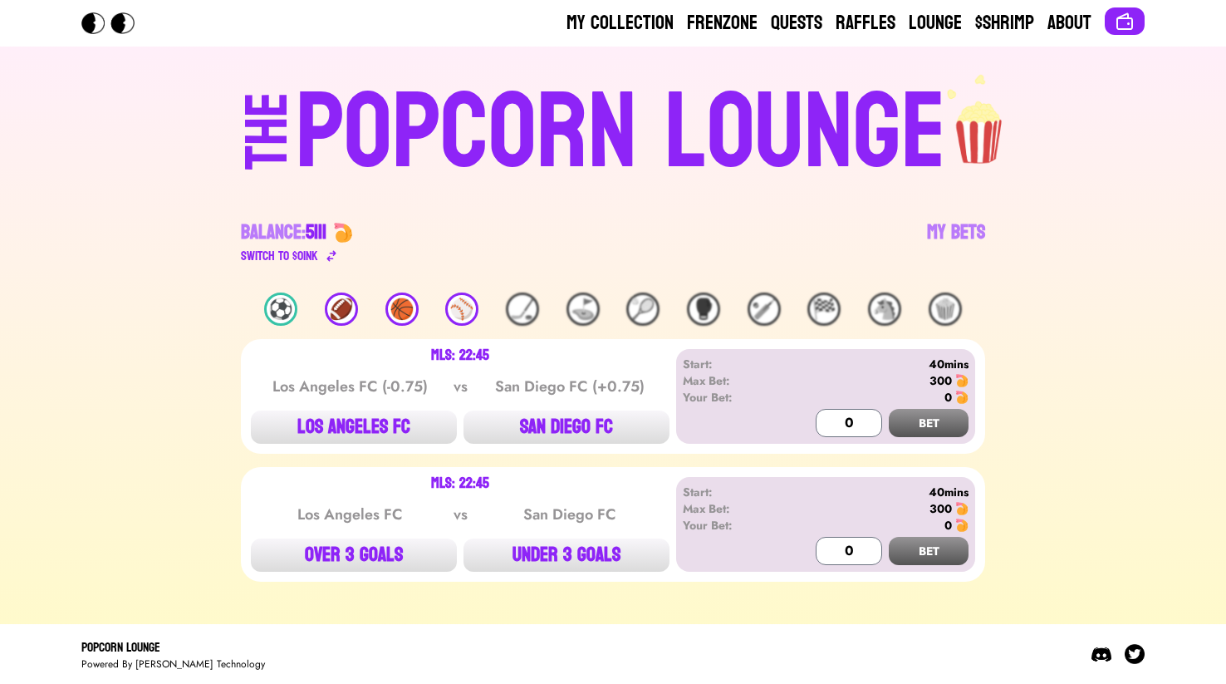
click at [327, 314] on div "🏈" at bounding box center [341, 308] width 33 height 33
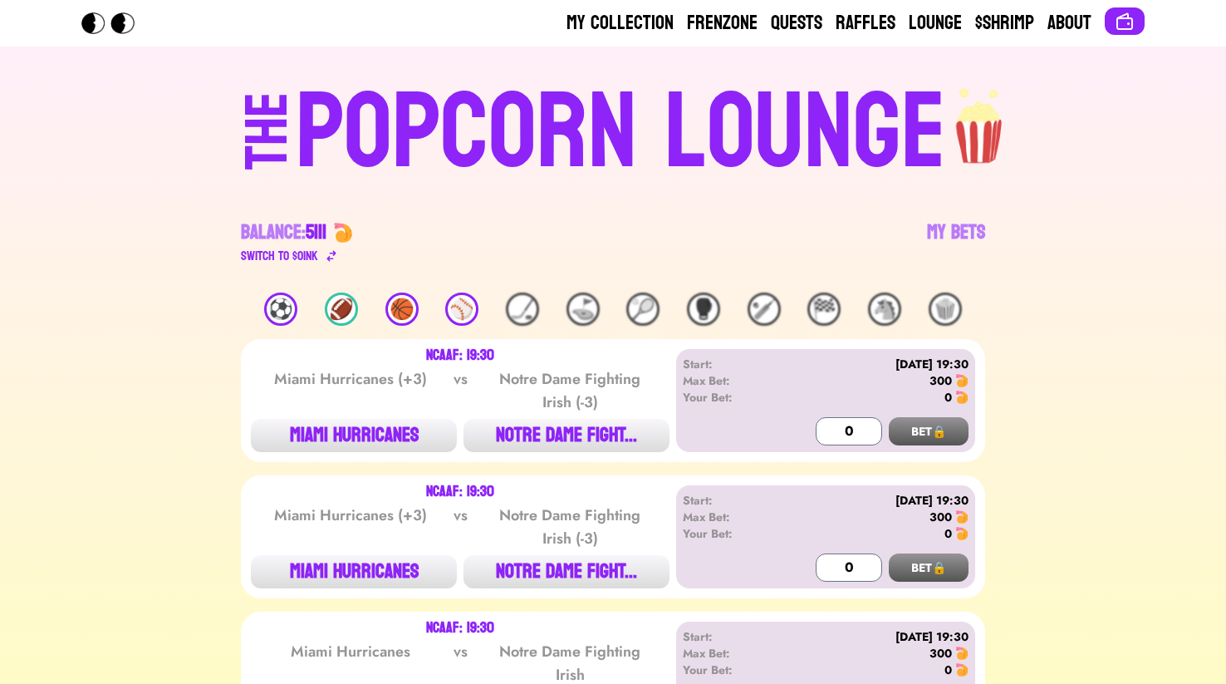
click at [422, 326] on div "⚽️ 🏈 🏀 ⚾️ 🏒 ⛳️ 🎾 🥊 🏏 🏁 🐴 🍿 NCAAF: 19:30 Miami Hurricanes (+3) vs Notre Dame Fig…" at bounding box center [613, 513] width 1186 height 442
click at [408, 317] on div "🏀" at bounding box center [401, 308] width 33 height 33
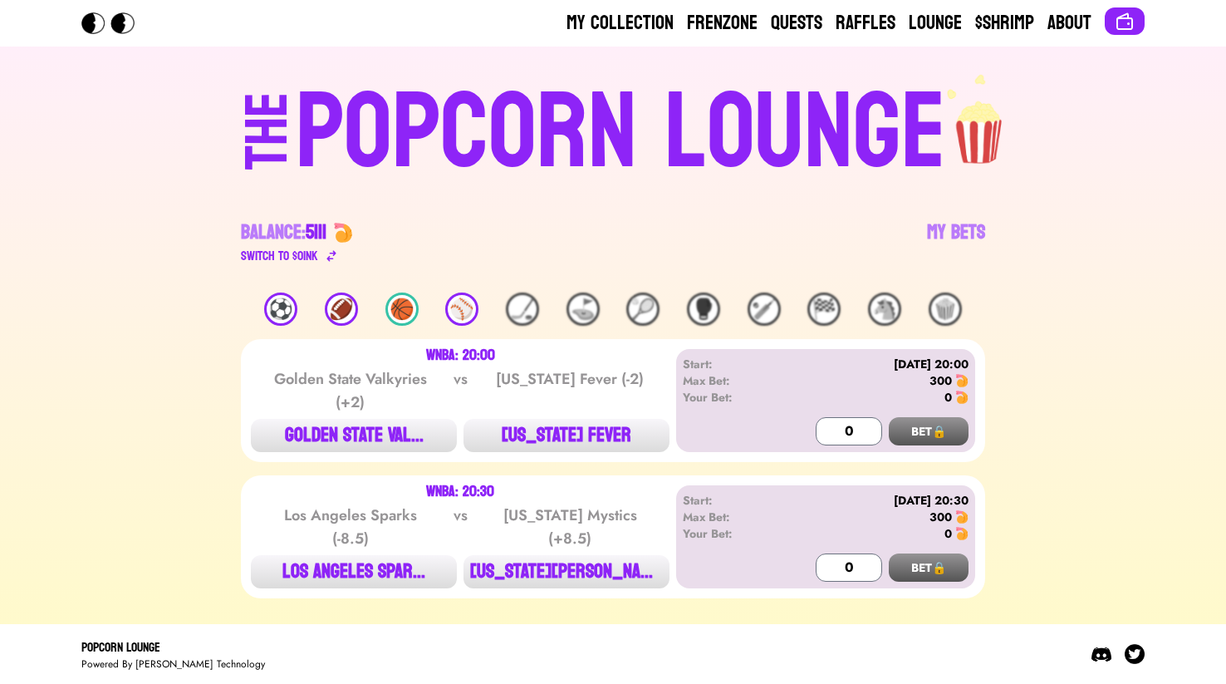
click at [279, 306] on div "⚽️" at bounding box center [280, 308] width 33 height 33
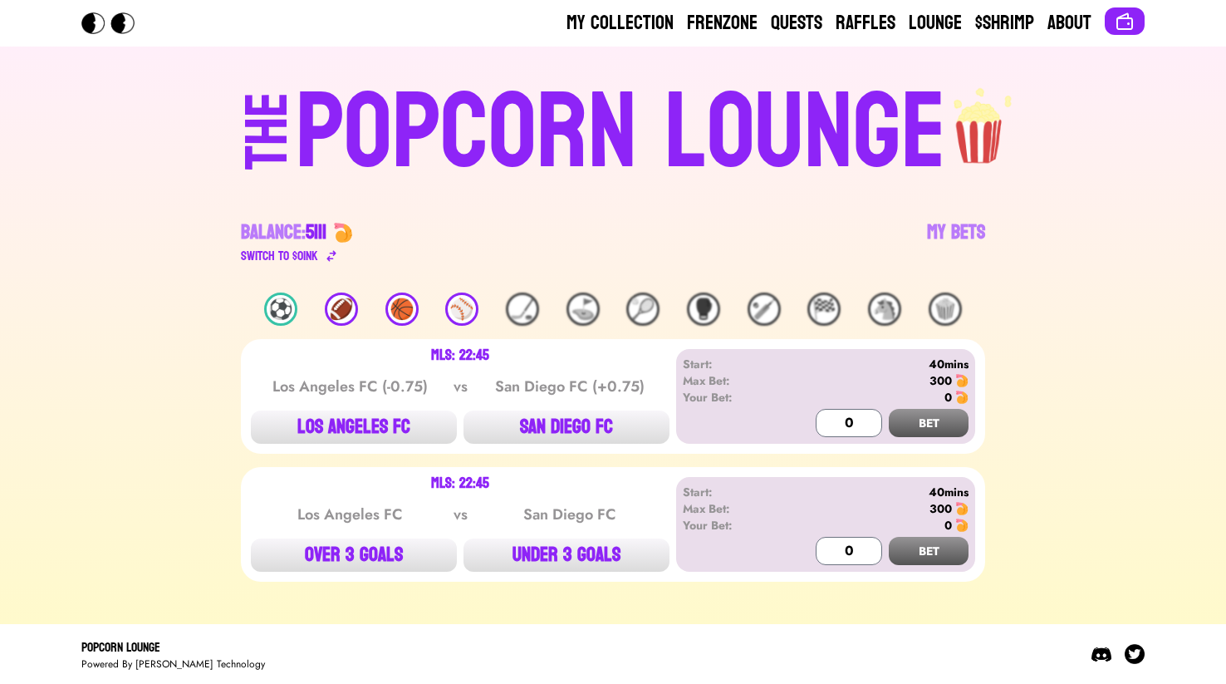
click at [434, 311] on div "⚽️ 🏈 🏀 ⚾️ 🏒 ⛳️ 🎾 🥊 🏏 🏁 🐴 🍿" at bounding box center [613, 308] width 744 height 33
click at [410, 311] on div "🏀" at bounding box center [401, 308] width 33 height 33
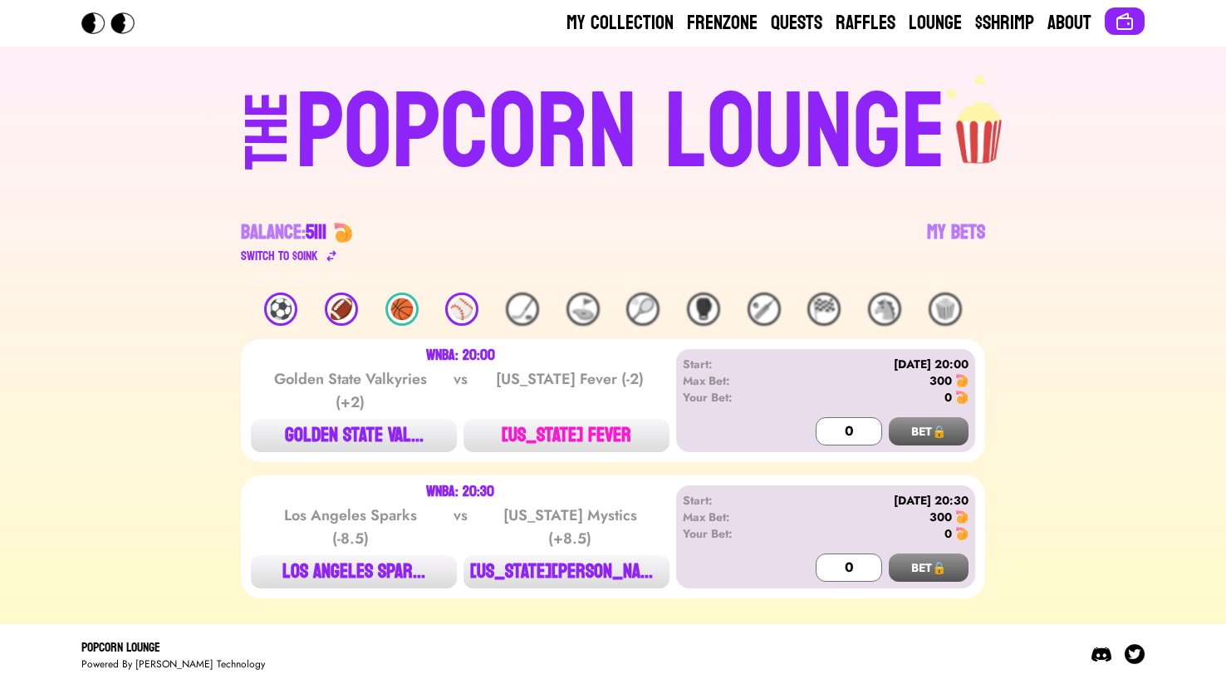
click at [649, 441] on button "[US_STATE] FEVER" at bounding box center [566, 435] width 206 height 33
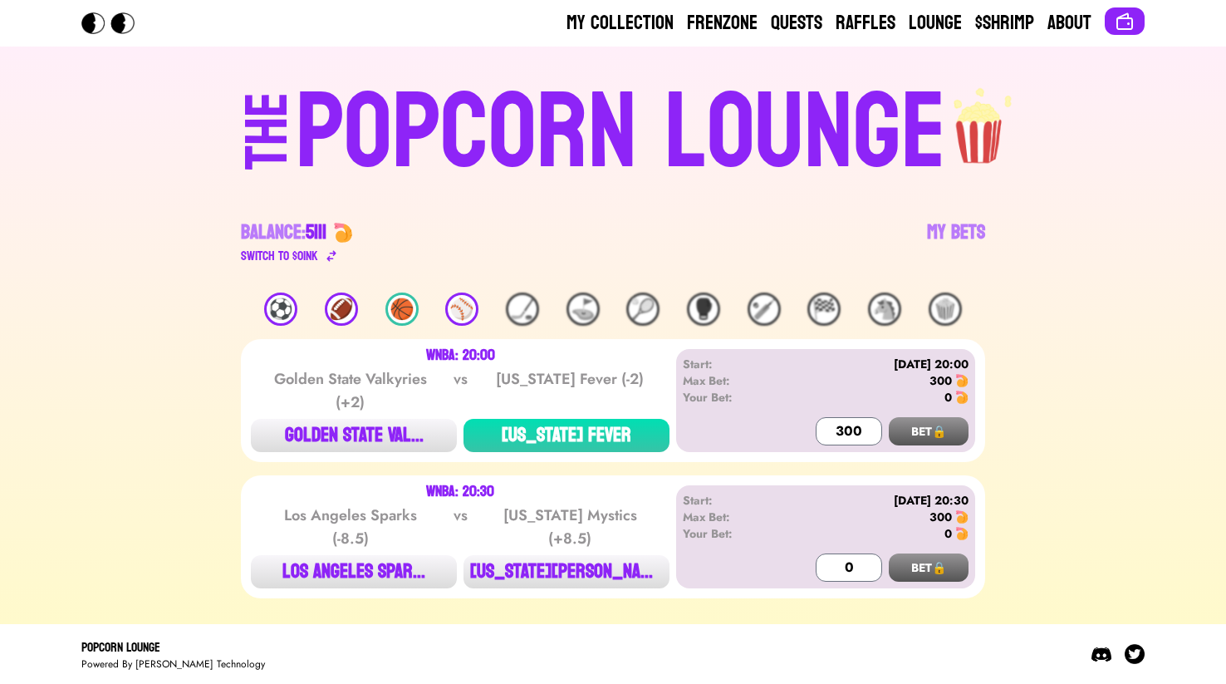
click at [294, 312] on div "⚽️" at bounding box center [280, 308] width 33 height 33
type input "0"
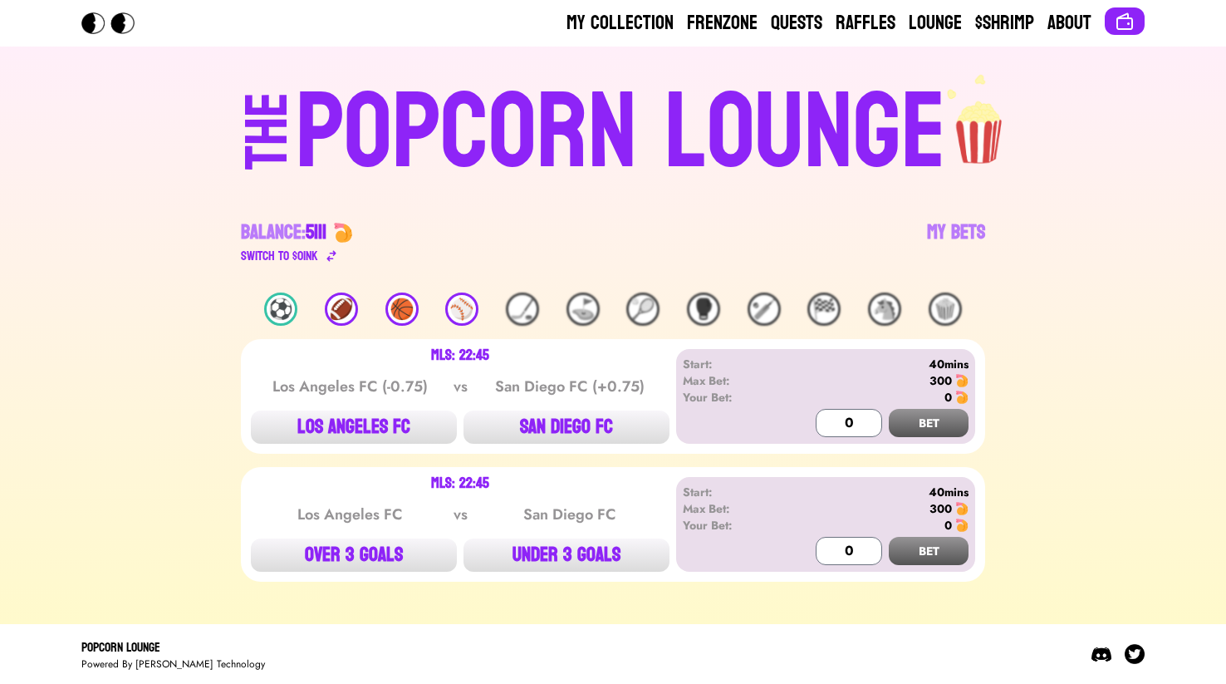
click at [298, 305] on div "⚽️ 🏈 🏀 ⚾️ 🏒 ⛳️ 🎾 🥊 🏏 🏁 🐴 🍿" at bounding box center [613, 308] width 744 height 33
click at [295, 305] on div "⚽️" at bounding box center [280, 308] width 33 height 33
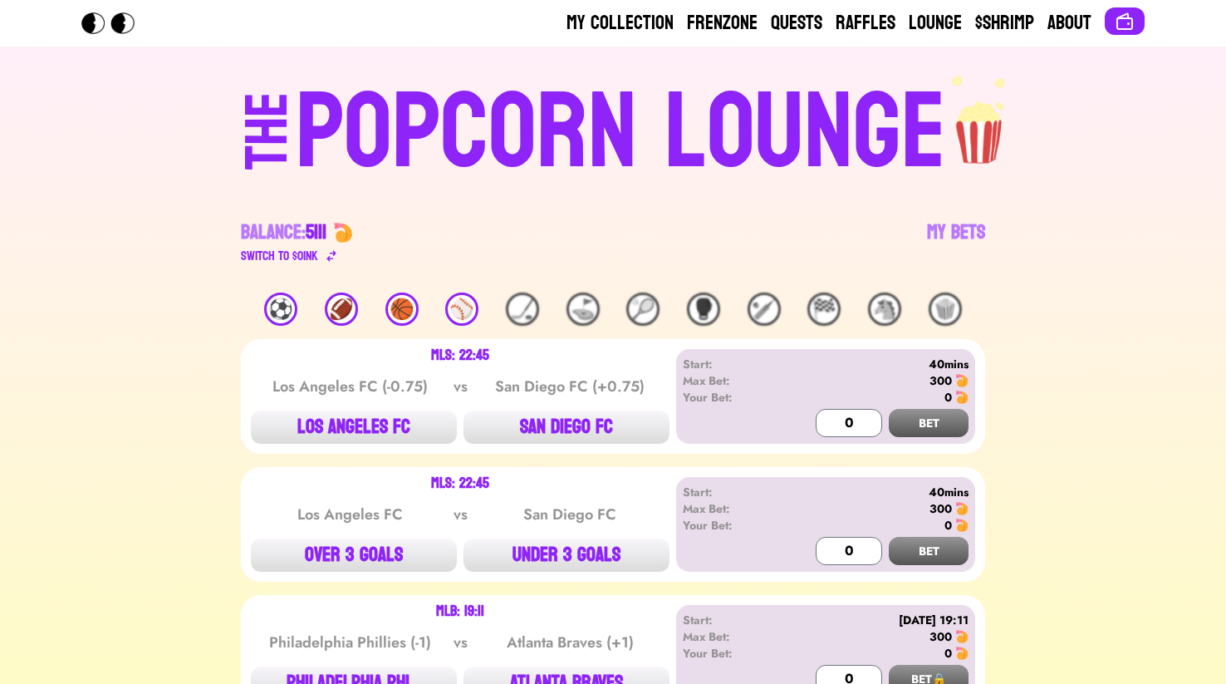
click at [947, 201] on div "Balance: 5111 Switch to $ OINK My Bets" at bounding box center [613, 226] width 744 height 80
click at [947, 219] on link "My Bets" at bounding box center [956, 242] width 58 height 47
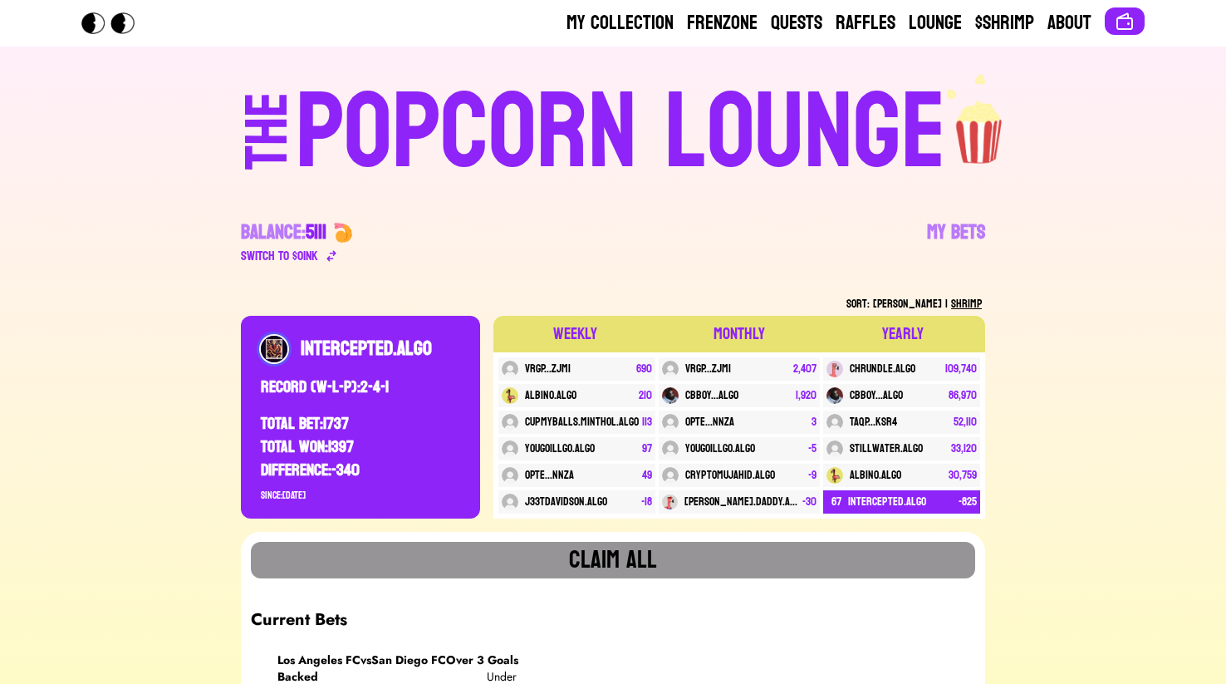
click at [823, 17] on div "My Collection Frenzone Quests Raffles Lounge $Shrimp About" at bounding box center [855, 23] width 578 height 27
click at [723, 21] on link "Frenzone" at bounding box center [722, 23] width 71 height 27
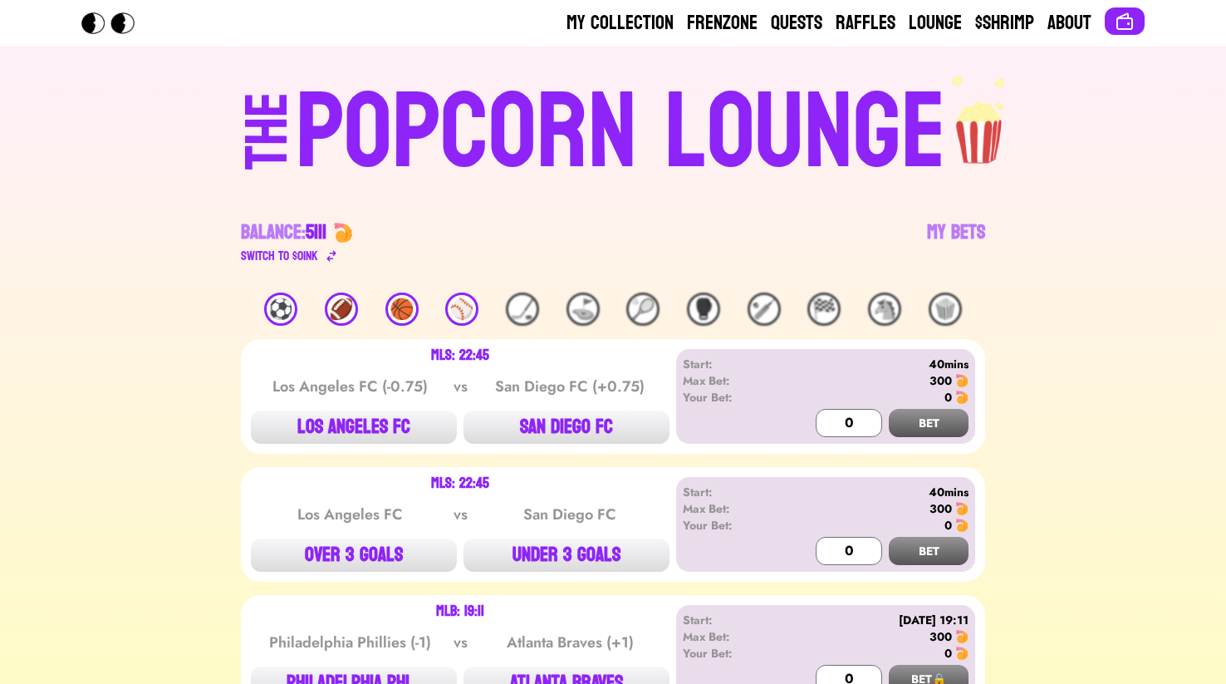
click at [287, 297] on div "⚽️" at bounding box center [280, 308] width 33 height 33
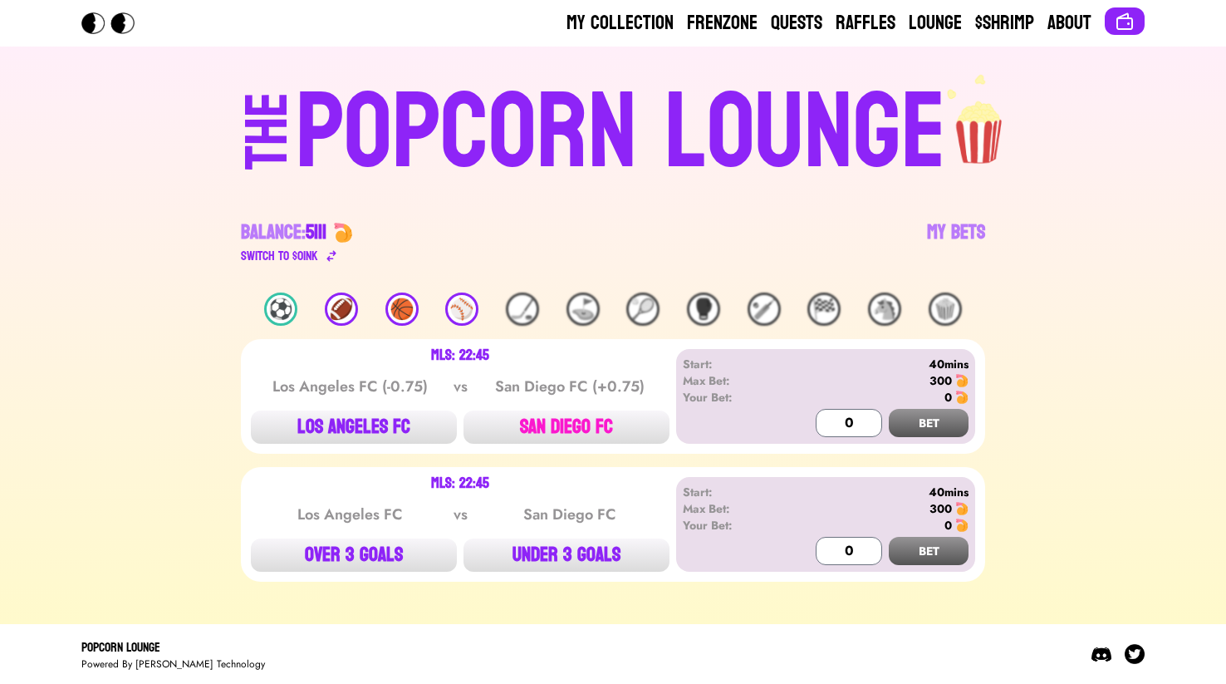
click at [552, 423] on button "SAN DIEGO FC" at bounding box center [566, 426] width 206 height 33
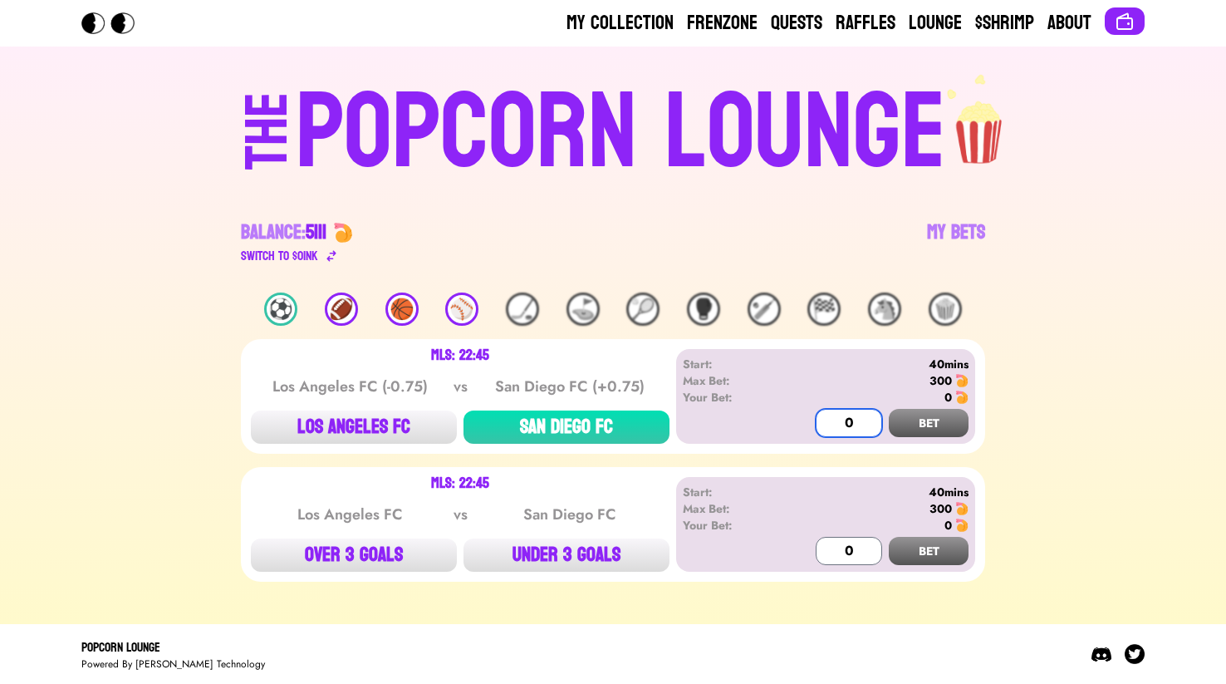
click at [845, 409] on input "0" at bounding box center [849, 423] width 66 height 28
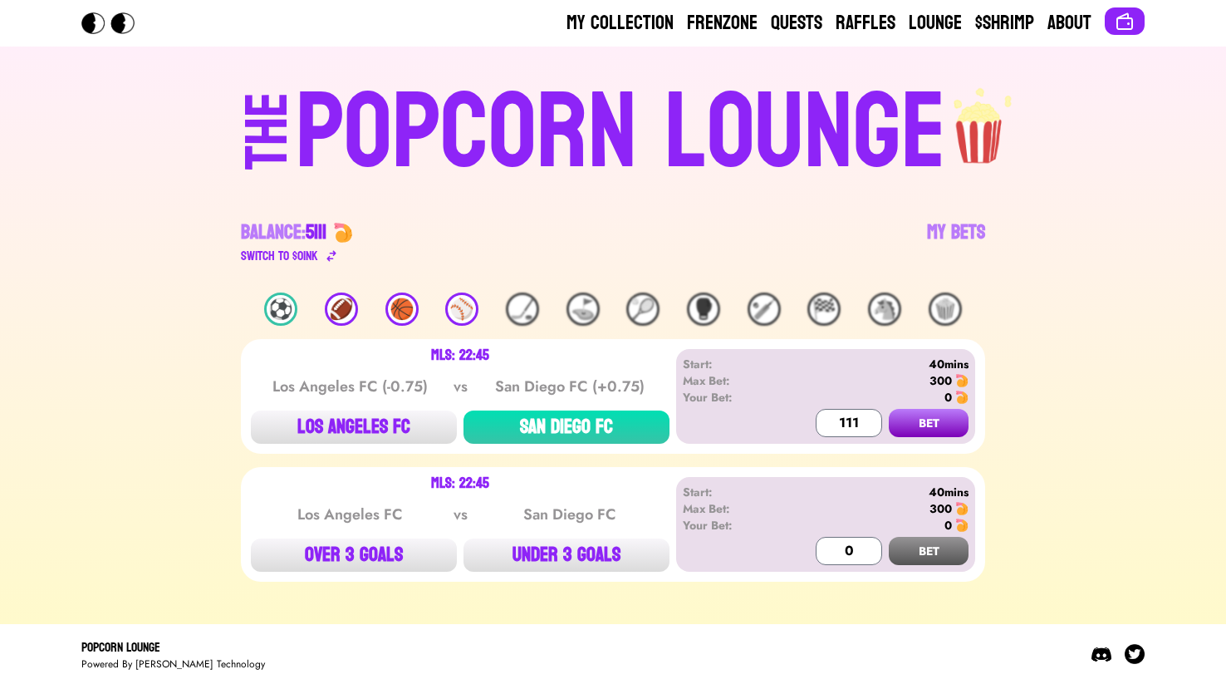
click at [938, 425] on button "BET" at bounding box center [929, 423] width 80 height 28
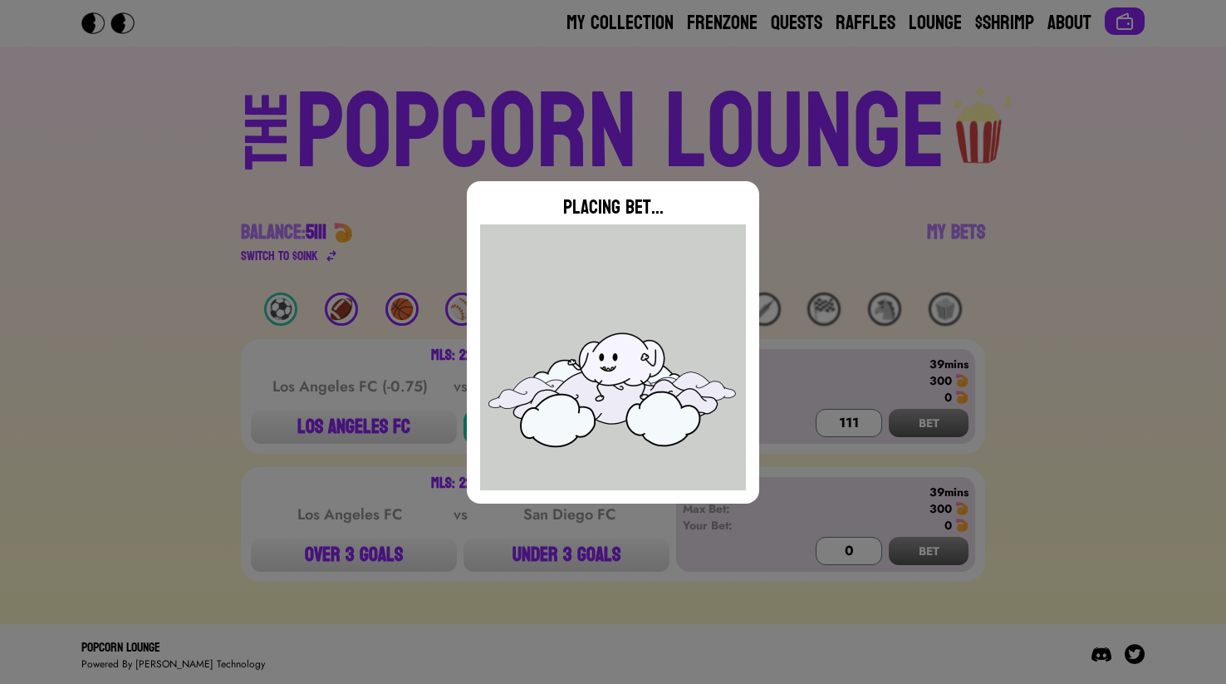
type input "0"
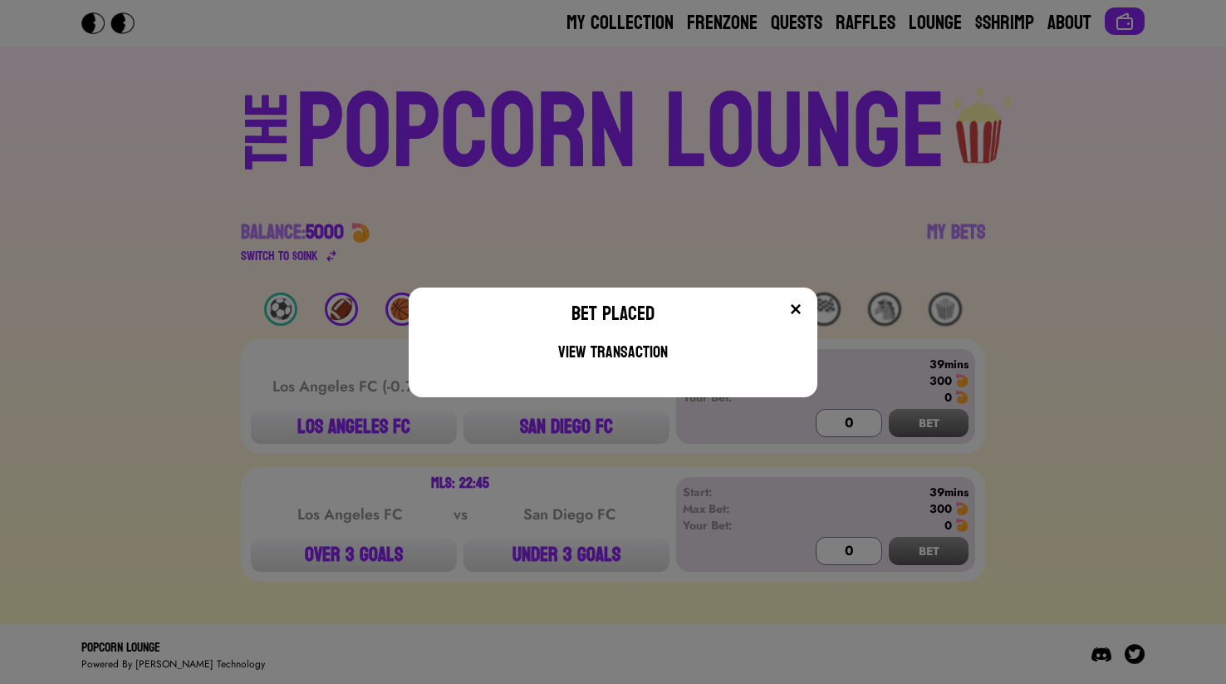
click at [797, 313] on img at bounding box center [795, 308] width 13 height 13
